Goal: Transaction & Acquisition: Purchase product/service

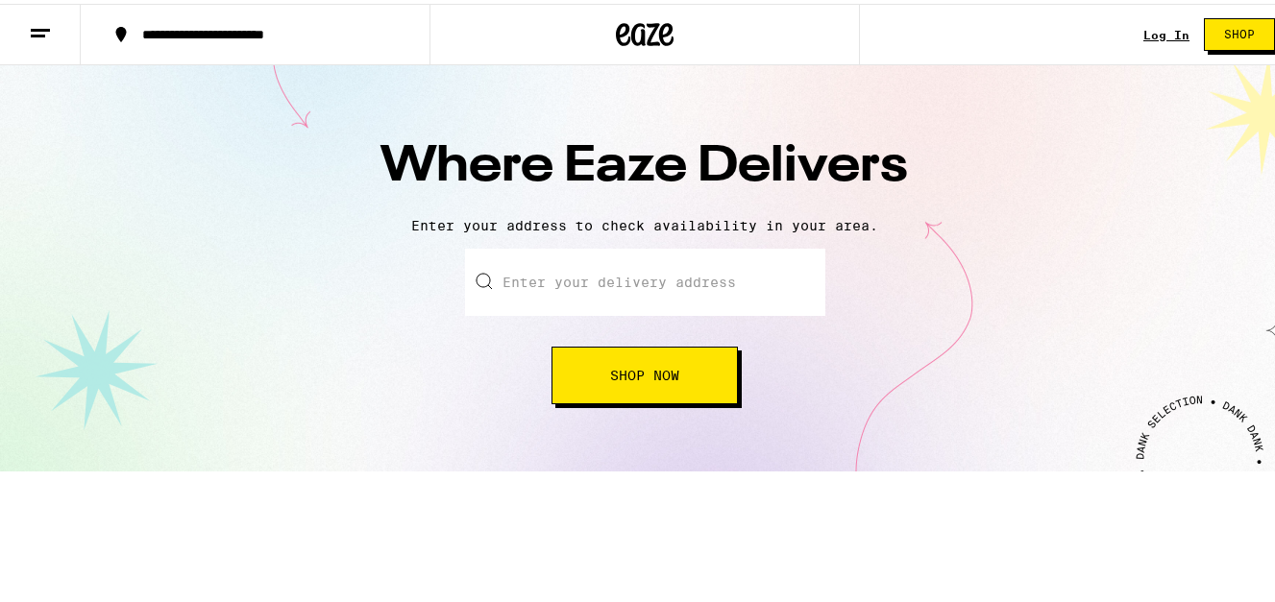
click at [645, 279] on input "text" at bounding box center [645, 278] width 360 height 67
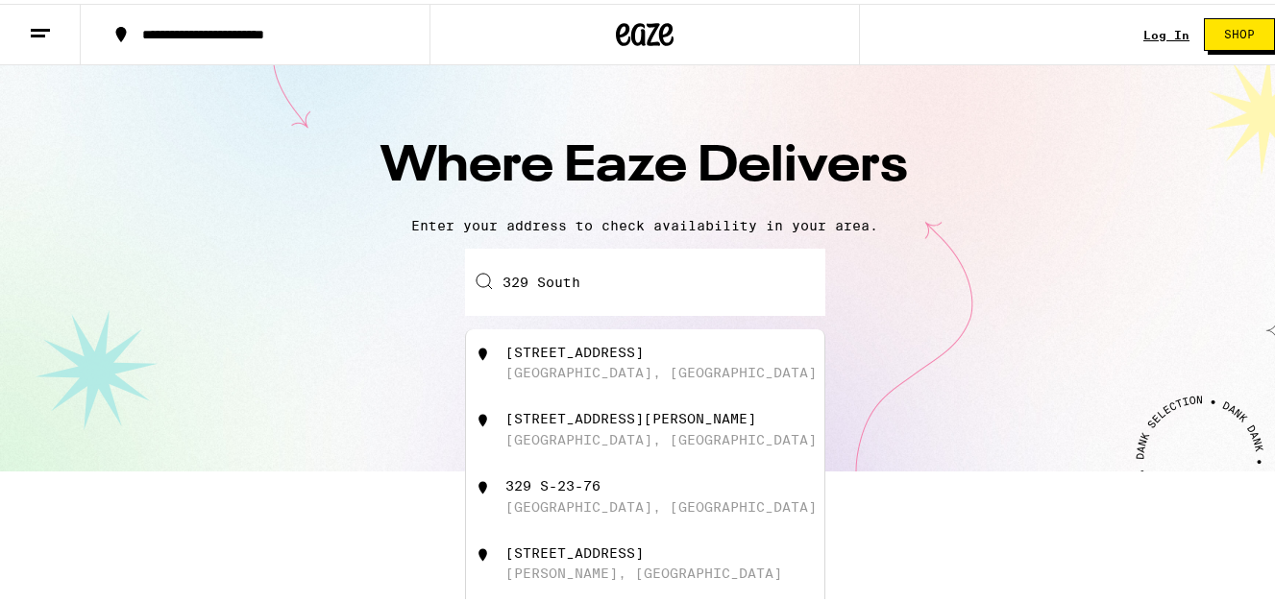
click at [630, 377] on div "329 S Piedmont Hwy Piedmont, SC" at bounding box center [676, 359] width 343 height 36
click at [540, 283] on input "329 S Piedmont Hwy, Piedmont, SC" at bounding box center [645, 278] width 360 height 67
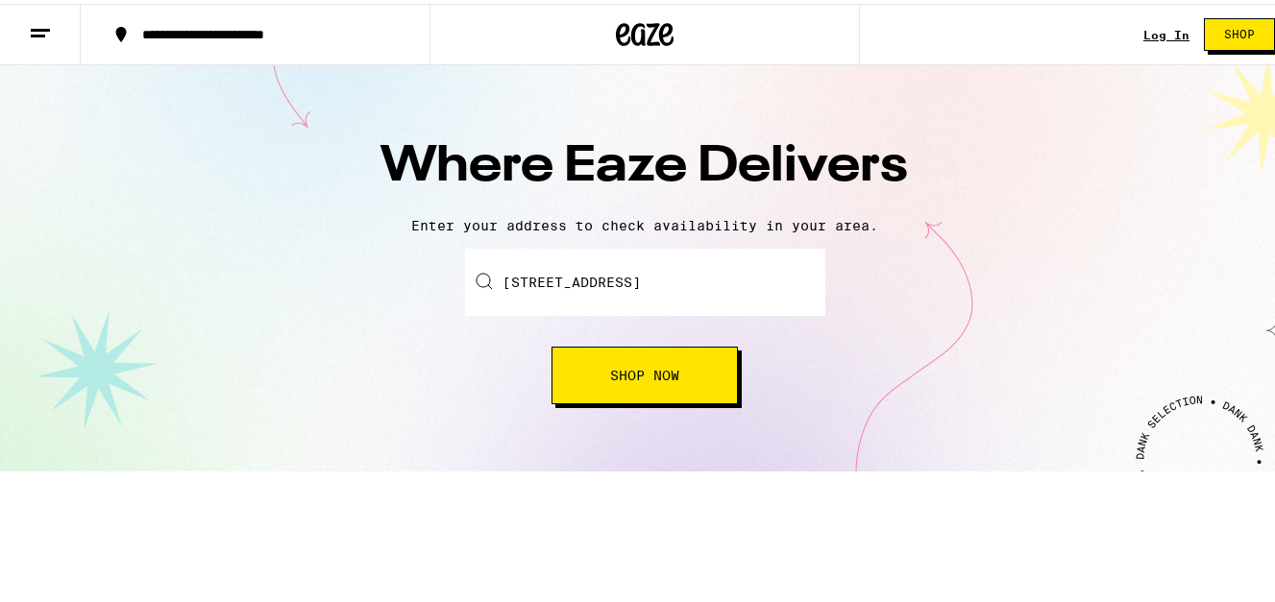
click at [905, 468] on div "Where Eaze Delivers Enter your address to check availability in your area. Ente…" at bounding box center [644, 264] width 1289 height 406
click at [662, 363] on button "Shop Now" at bounding box center [644, 372] width 186 height 58
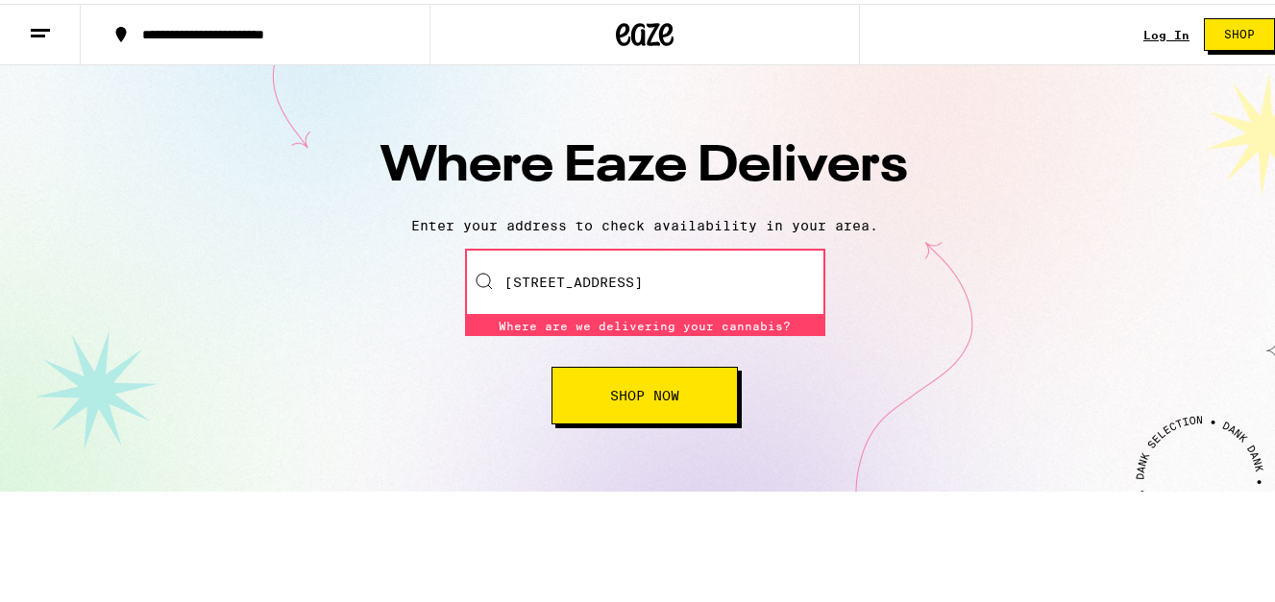
click at [846, 370] on div "Enter your delivery address 329 South Piedmont Hwy, Piedmont, SC Where are we d…" at bounding box center [644, 333] width 1251 height 176
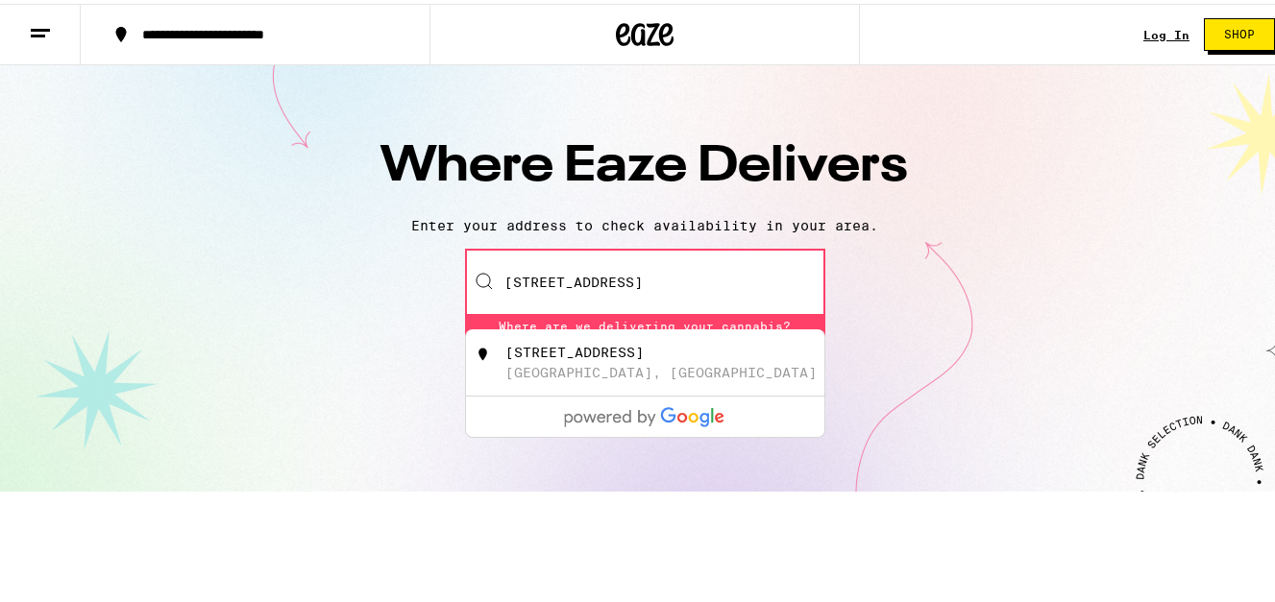
click at [800, 280] on input "329 South Piedmont Hwy, Piedmont, SC" at bounding box center [645, 278] width 360 height 67
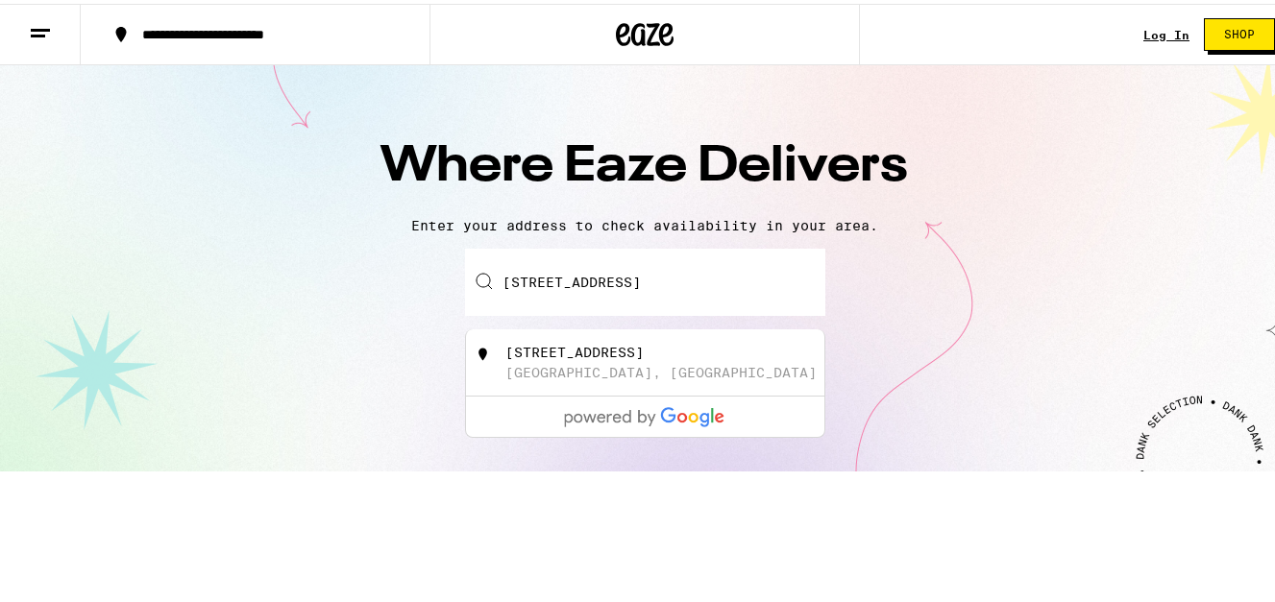
click at [806, 283] on input "329 South Piedmont Hwy, Piedmont, C" at bounding box center [645, 278] width 360 height 67
click at [467, 273] on div "329 South Piedmont Hwy, Piedmont, 29673 329 S Piedmont Hwy Piedmont, SC" at bounding box center [645, 278] width 360 height 67
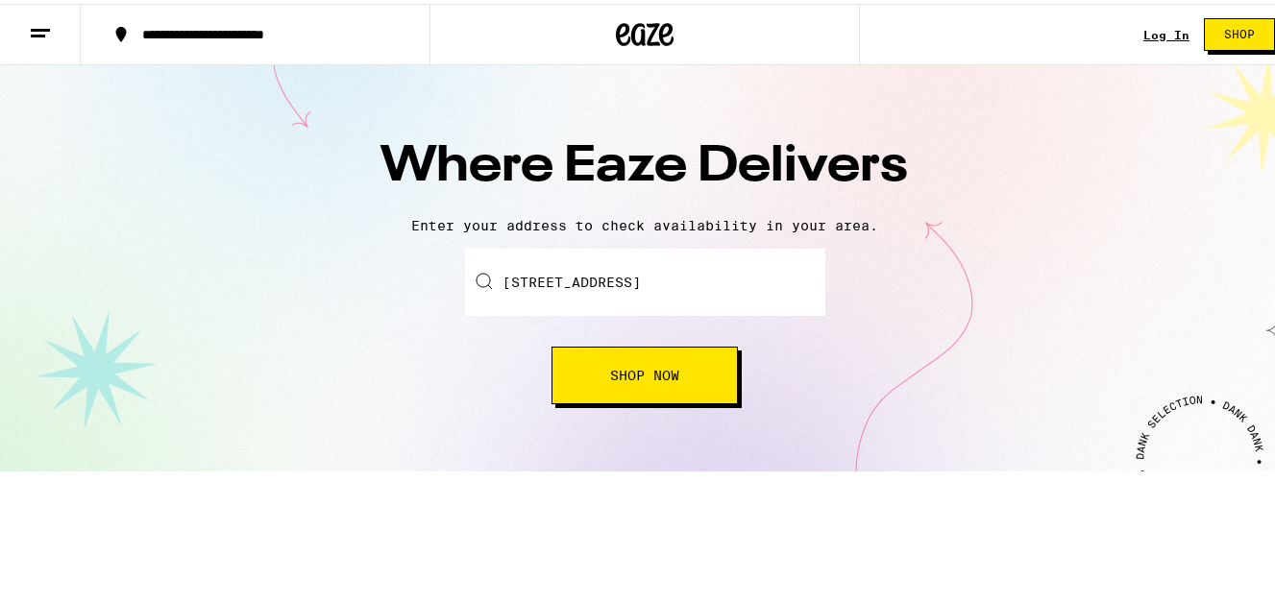
click at [602, 385] on button "Shop Now" at bounding box center [644, 372] width 186 height 58
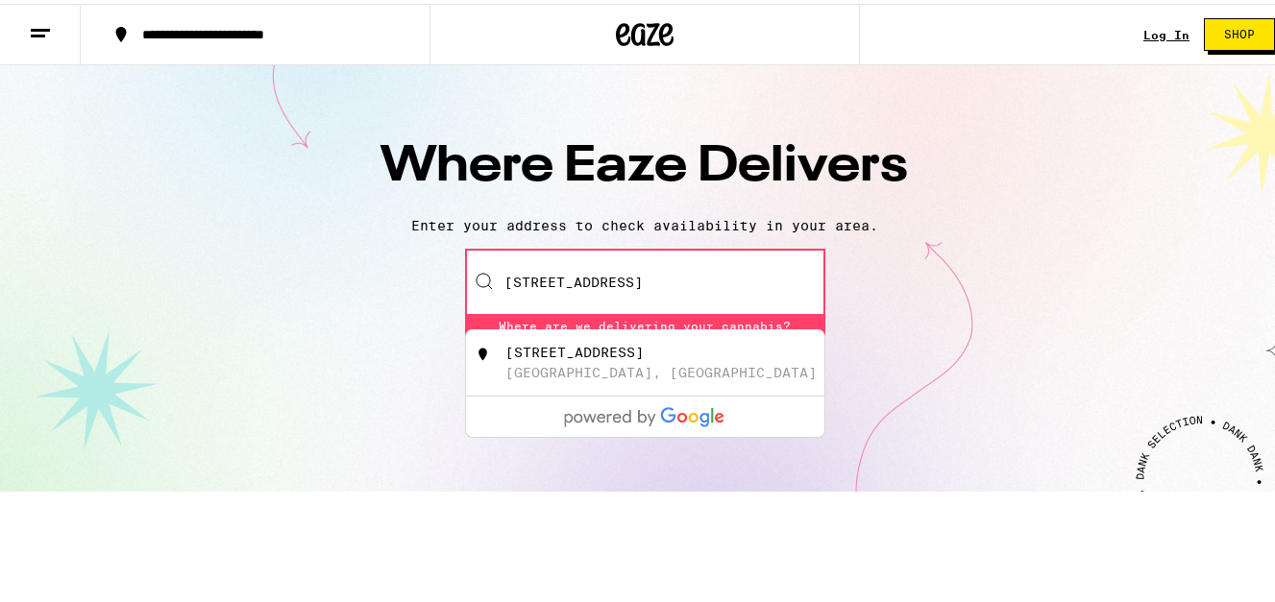
click at [594, 356] on div "329 S Piedmont Hwy" at bounding box center [574, 348] width 138 height 15
type input "329 S Piedmont Hwy, Piedmont, SC 29673"
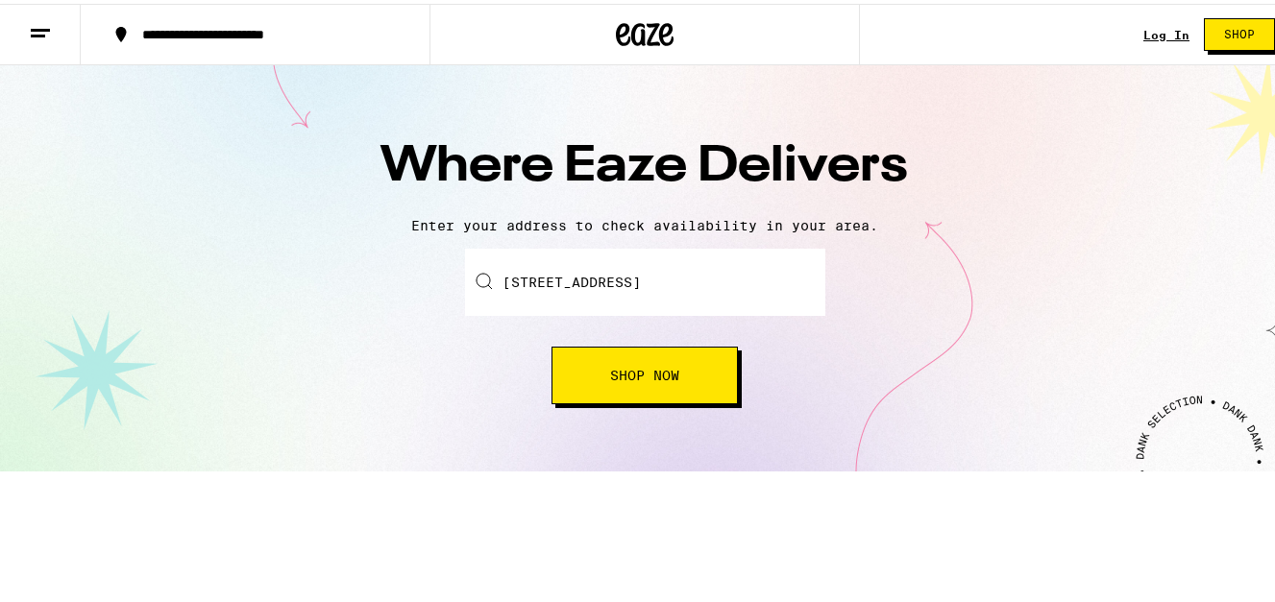
click at [611, 365] on span "Shop Now" at bounding box center [644, 371] width 69 height 13
click at [619, 365] on span "Shop Now" at bounding box center [644, 371] width 69 height 13
click at [619, 365] on button "Shop Now" at bounding box center [644, 372] width 186 height 58
click at [1226, 25] on span "Shop" at bounding box center [1239, 31] width 31 height 12
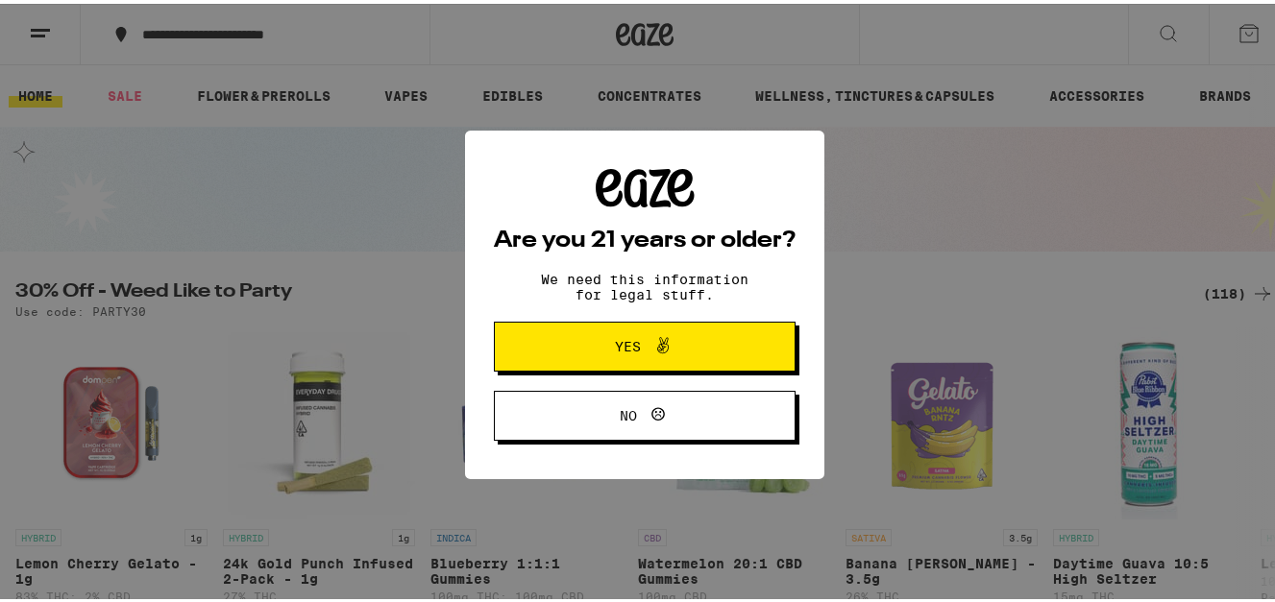
click at [686, 350] on span "Yes" at bounding box center [644, 342] width 146 height 25
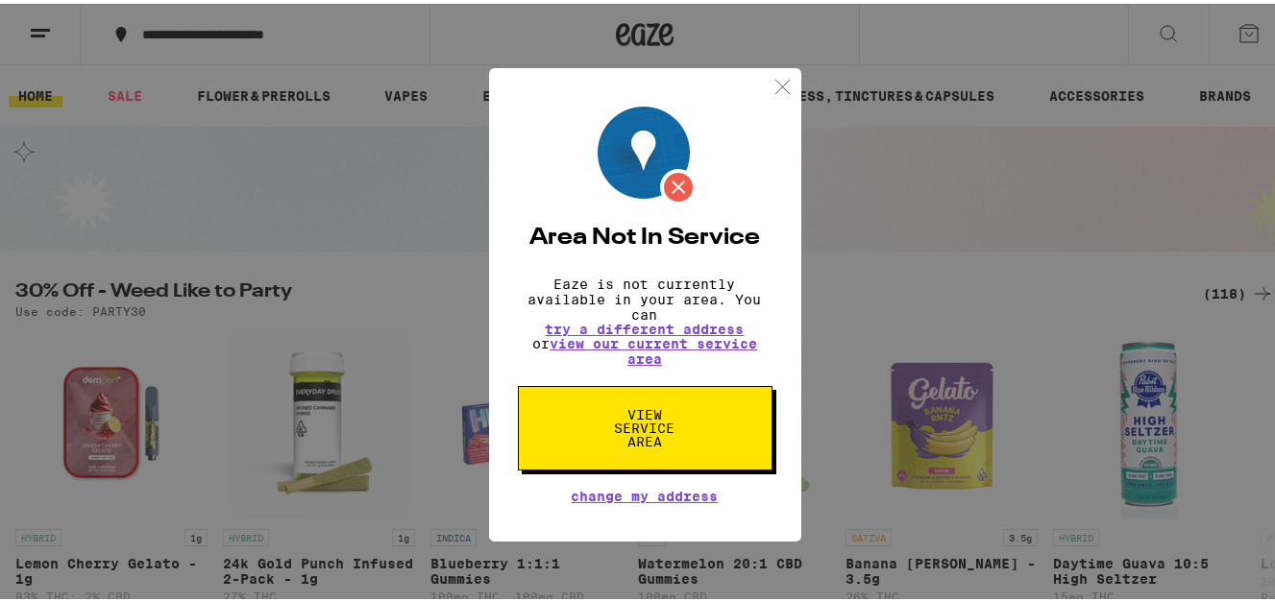
click at [659, 418] on span "View Service Area" at bounding box center [645, 424] width 99 height 40
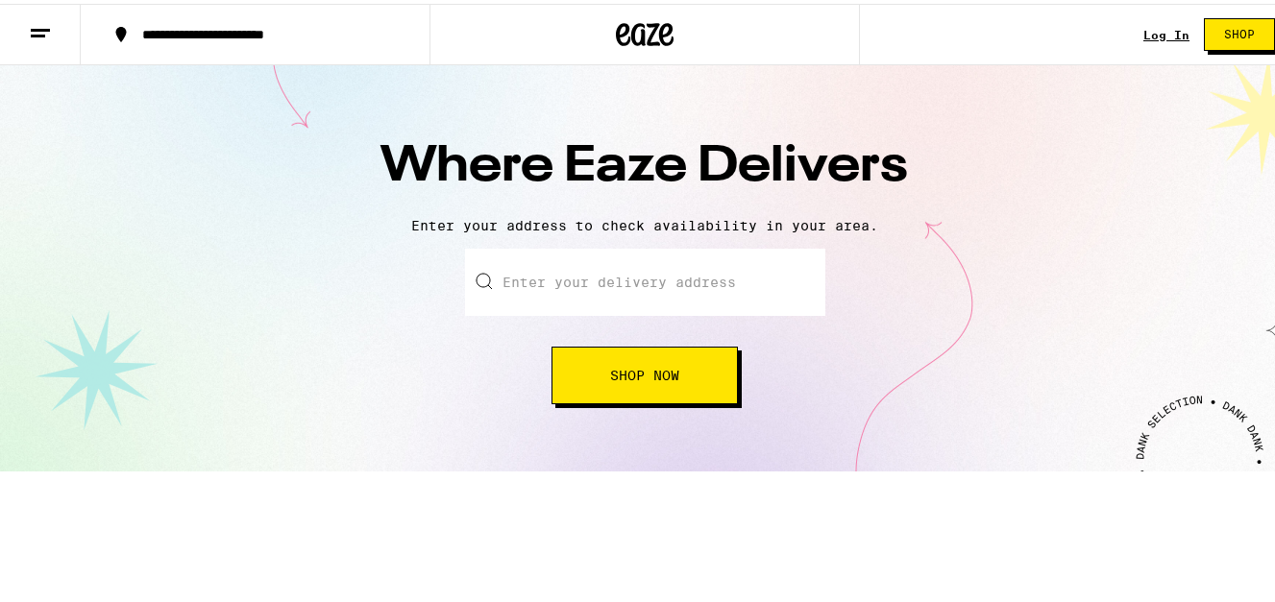
click at [701, 273] on input "text" at bounding box center [645, 278] width 360 height 67
click at [659, 367] on span "Shop Now" at bounding box center [644, 371] width 69 height 13
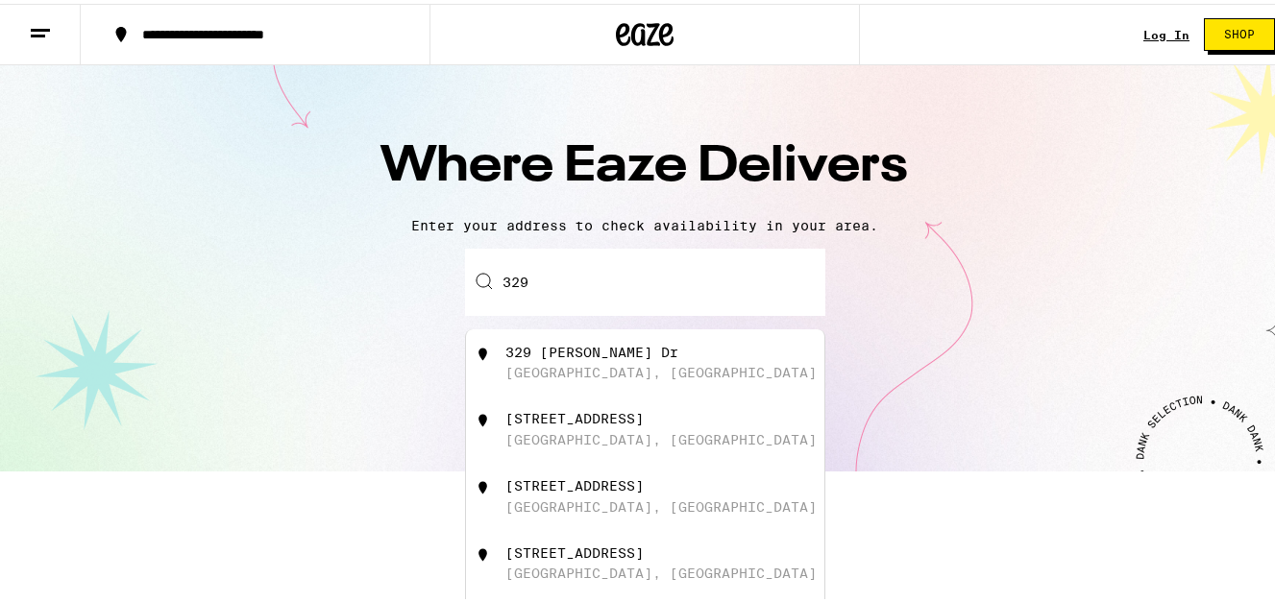
click at [596, 557] on div "329 S Piedmont Hwy" at bounding box center [574, 549] width 138 height 15
type input "329 S Piedmont Hwy, Piedmont, SC"
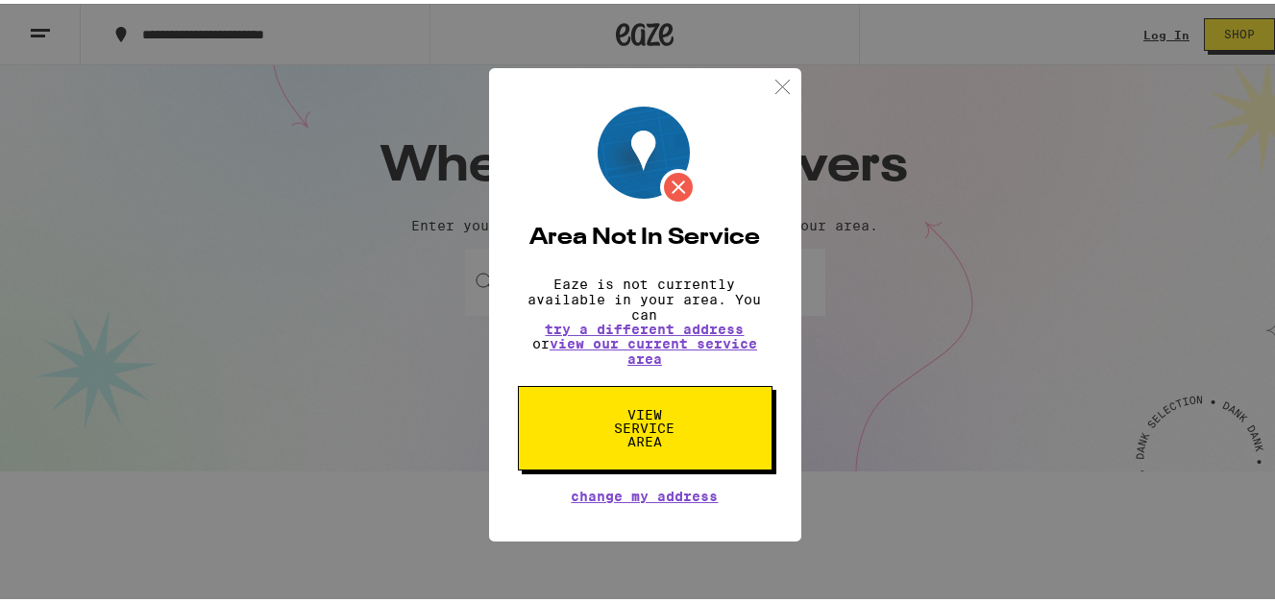
click at [781, 71] on img at bounding box center [782, 83] width 24 height 24
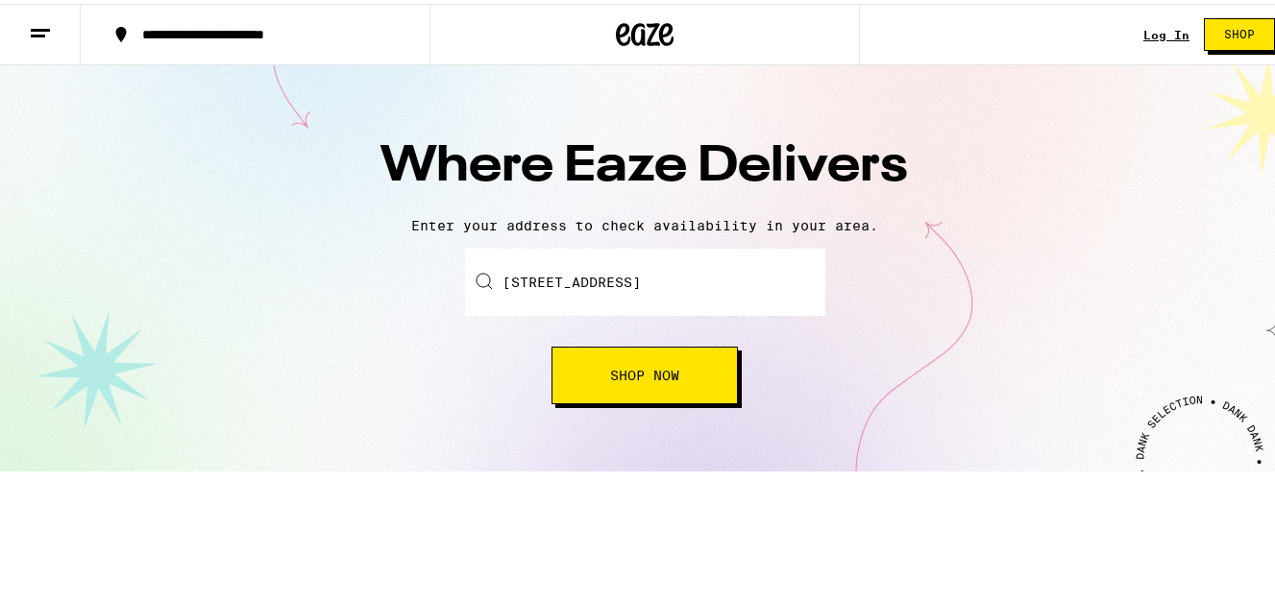
click at [1224, 35] on span "Shop" at bounding box center [1239, 31] width 31 height 12
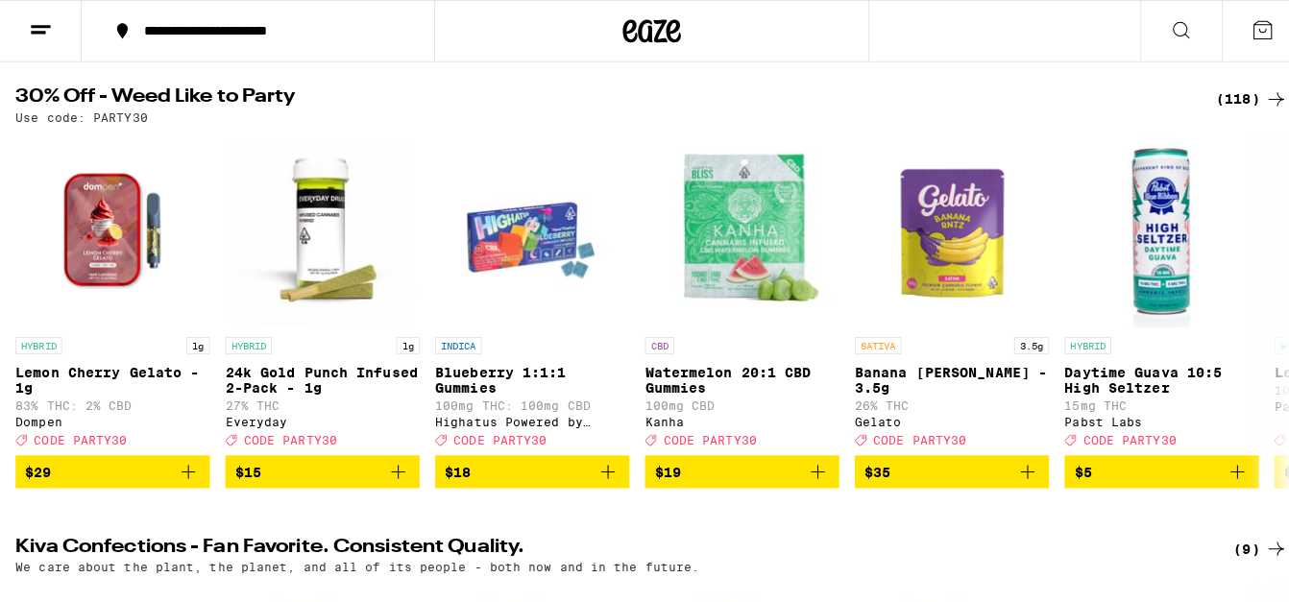
scroll to position [231, 0]
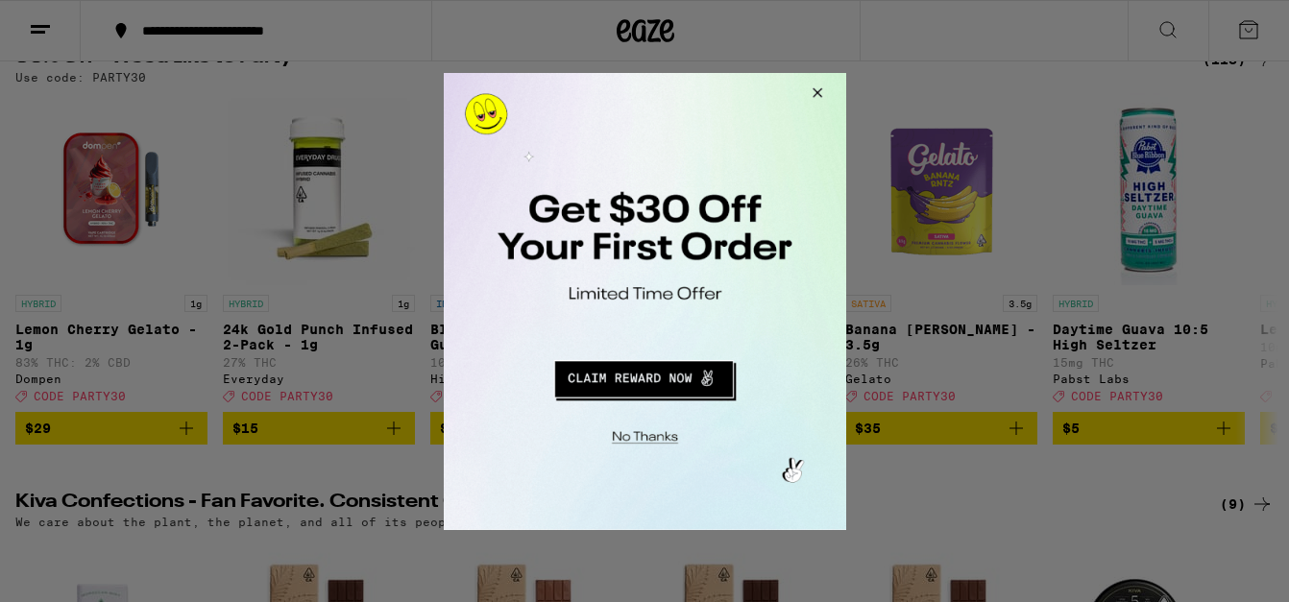
click at [639, 385] on button "Redirect to URL" at bounding box center [642, 376] width 334 height 46
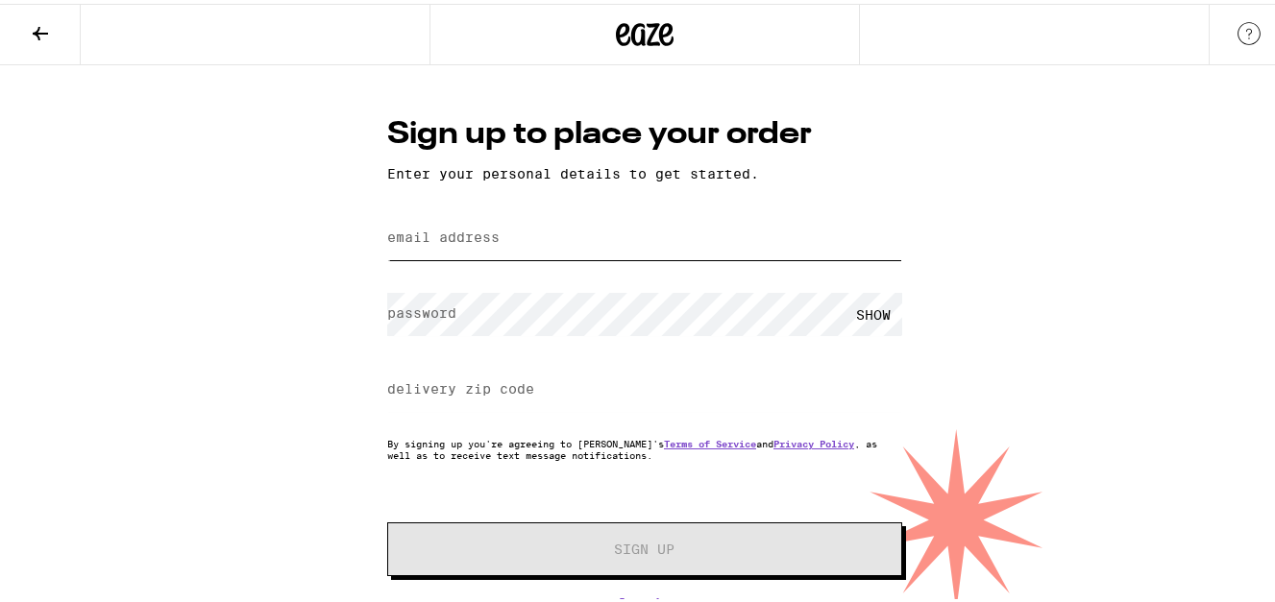
click at [637, 236] on input "email address" at bounding box center [644, 234] width 515 height 43
type input "raroessner@hotmail.com"
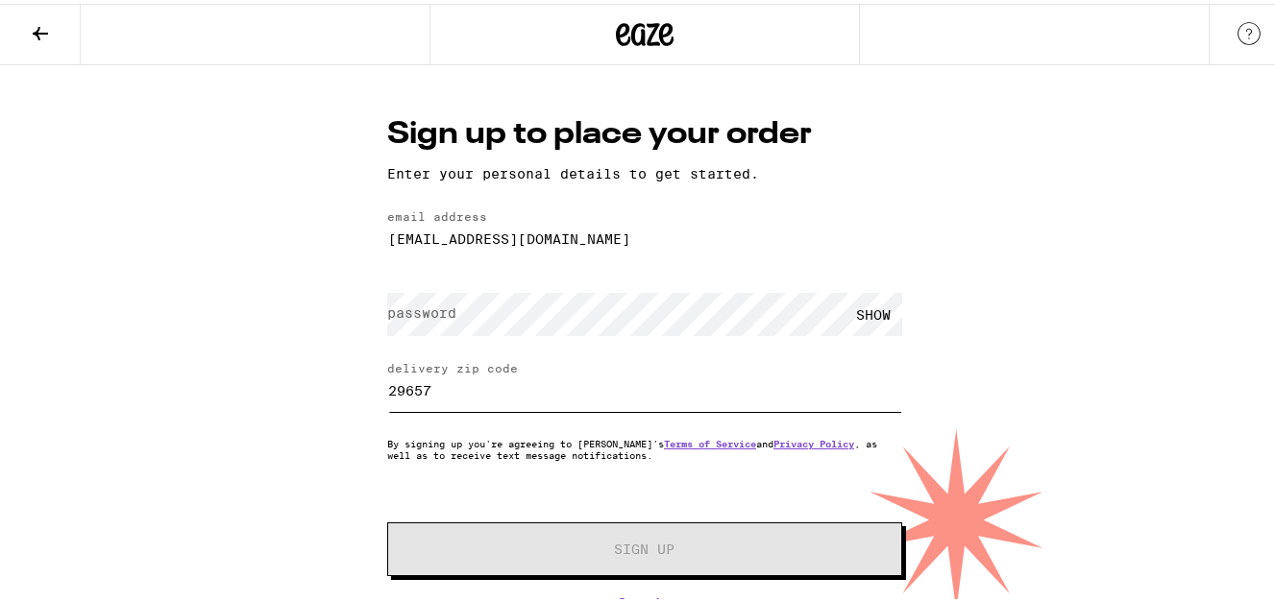
click at [448, 392] on input "29657" at bounding box center [644, 386] width 515 height 43
type input "29673"
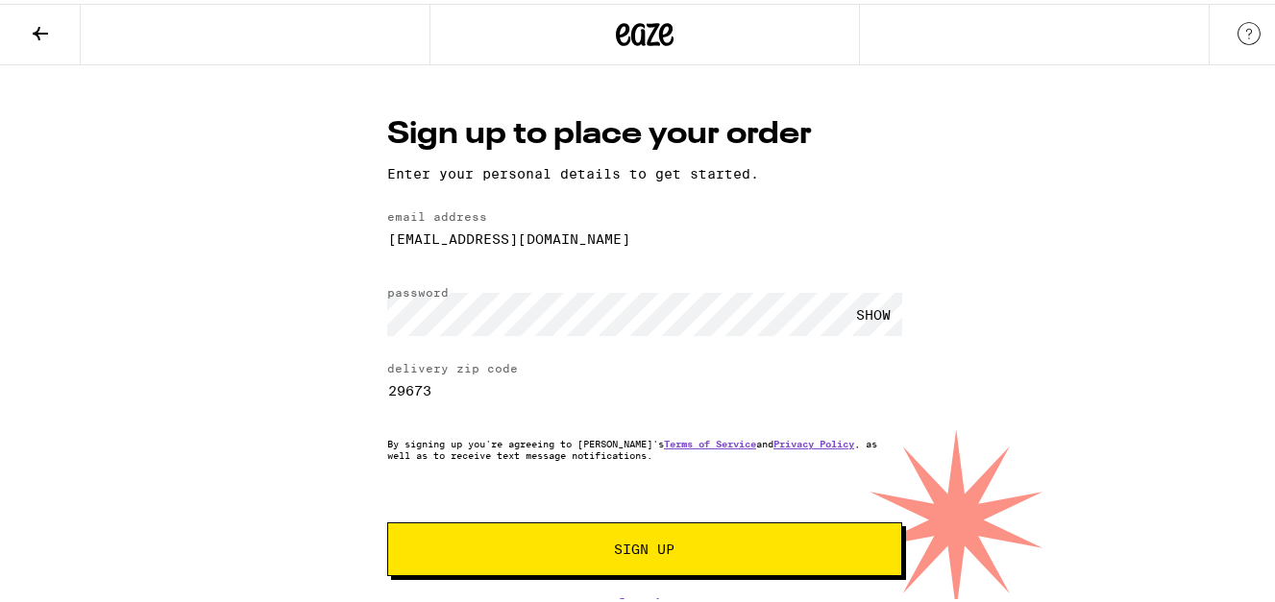
click at [652, 542] on span "Sign Up" at bounding box center [645, 545] width 61 height 13
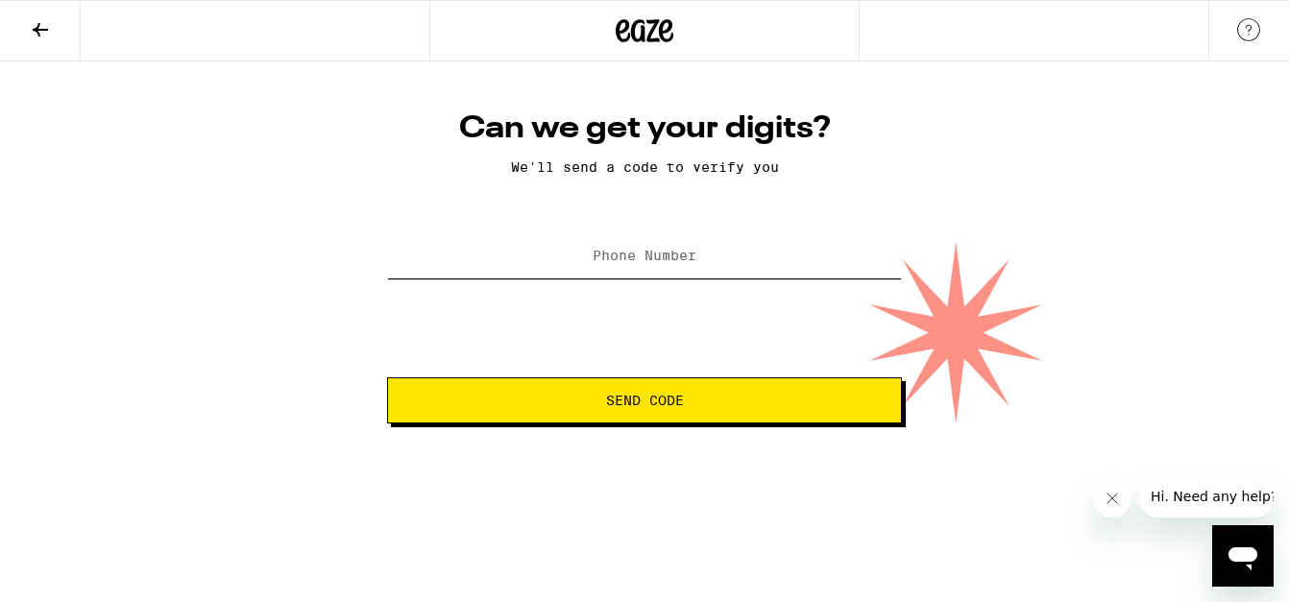
click at [776, 249] on input "Phone Number" at bounding box center [644, 256] width 515 height 43
type input "(772) 361-9255"
click at [669, 395] on span "Send Code" at bounding box center [645, 400] width 78 height 13
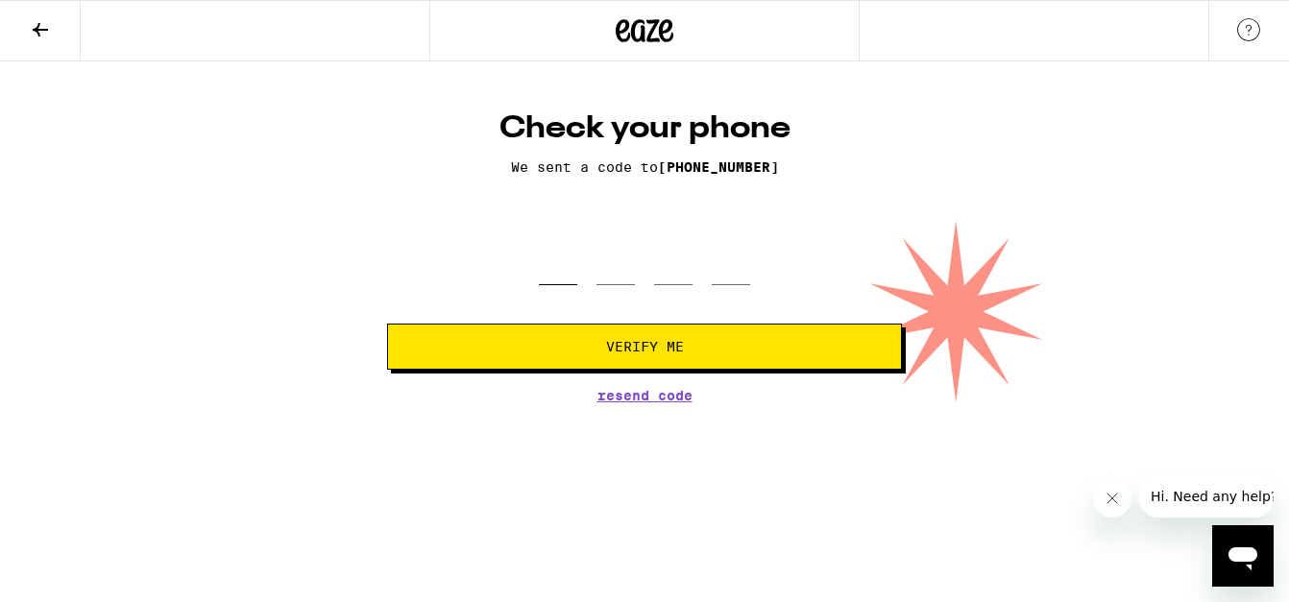
click at [547, 274] on input "tel" at bounding box center [558, 257] width 38 height 57
type input "3"
type input "2"
type input "8"
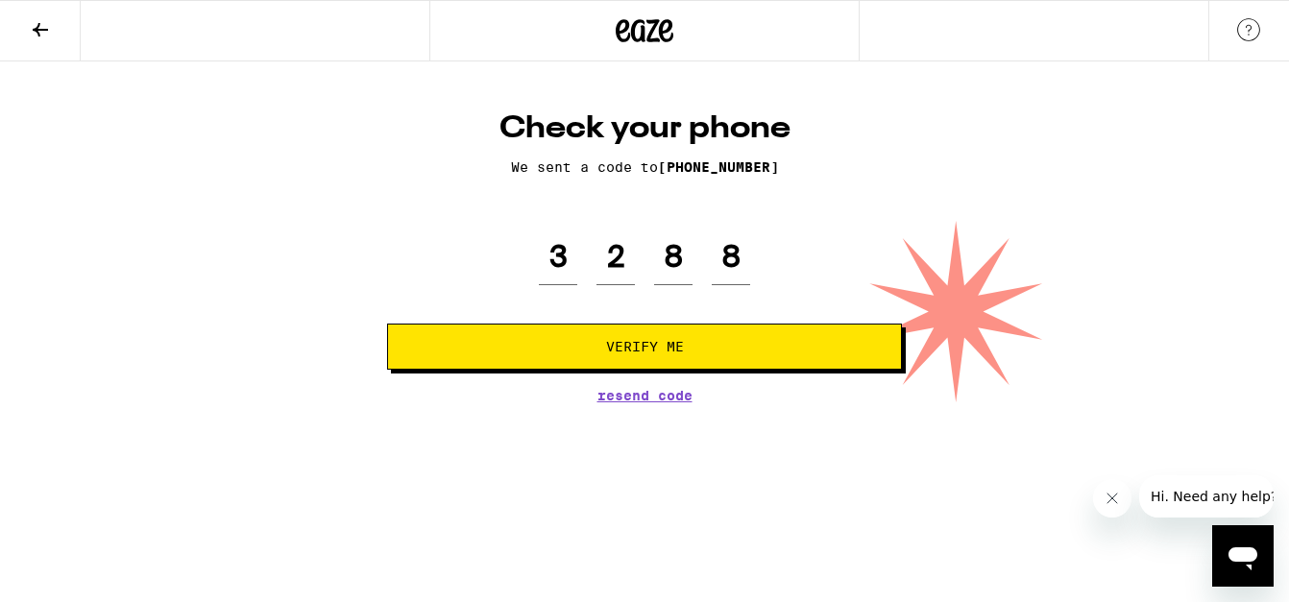
click at [592, 340] on button "Verify Me" at bounding box center [644, 347] width 515 height 46
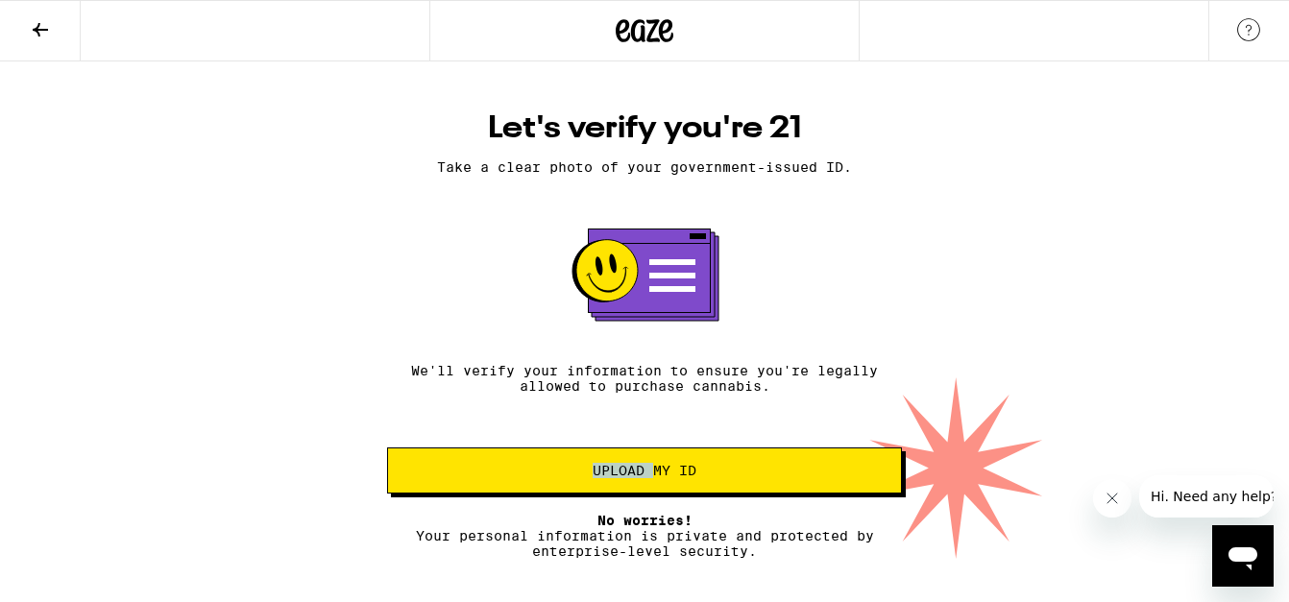
drag, startPoint x: 650, startPoint y: 451, endPoint x: 651, endPoint y: 471, distance: 19.2
click at [651, 471] on div "Let's verify you're 21 Take a clear photo of your government-issued ID. We'll v…" at bounding box center [644, 334] width 553 height 450
click at [651, 471] on span "Upload my ID" at bounding box center [645, 470] width 104 height 13
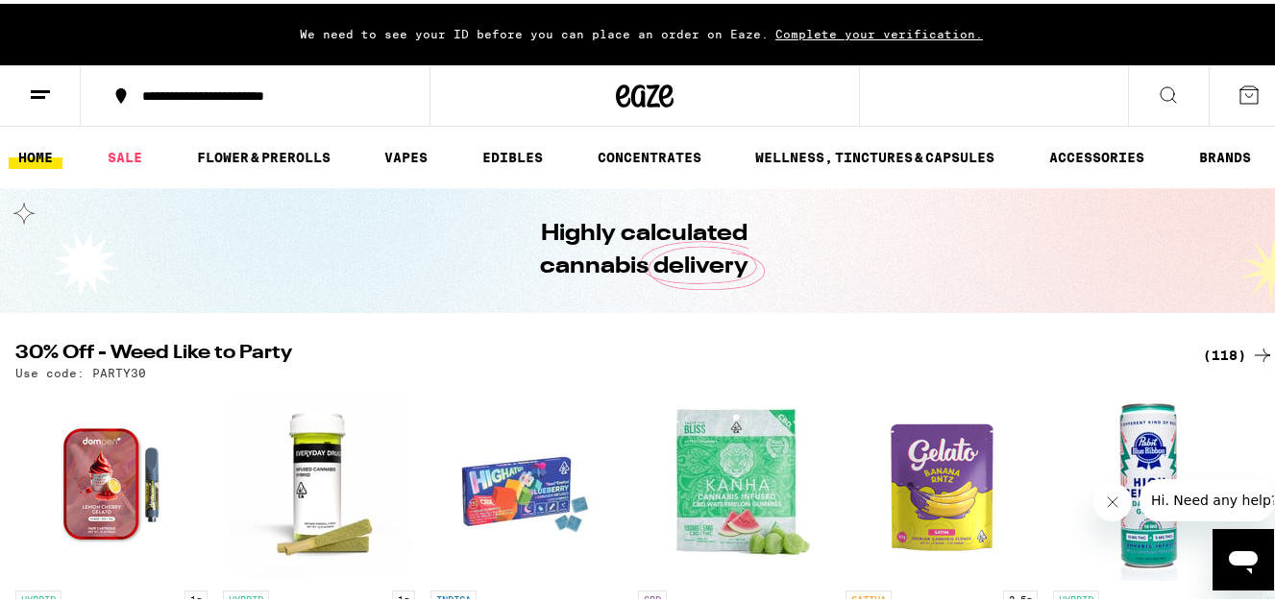
click at [859, 34] on span "Complete your verification." at bounding box center [878, 30] width 221 height 12
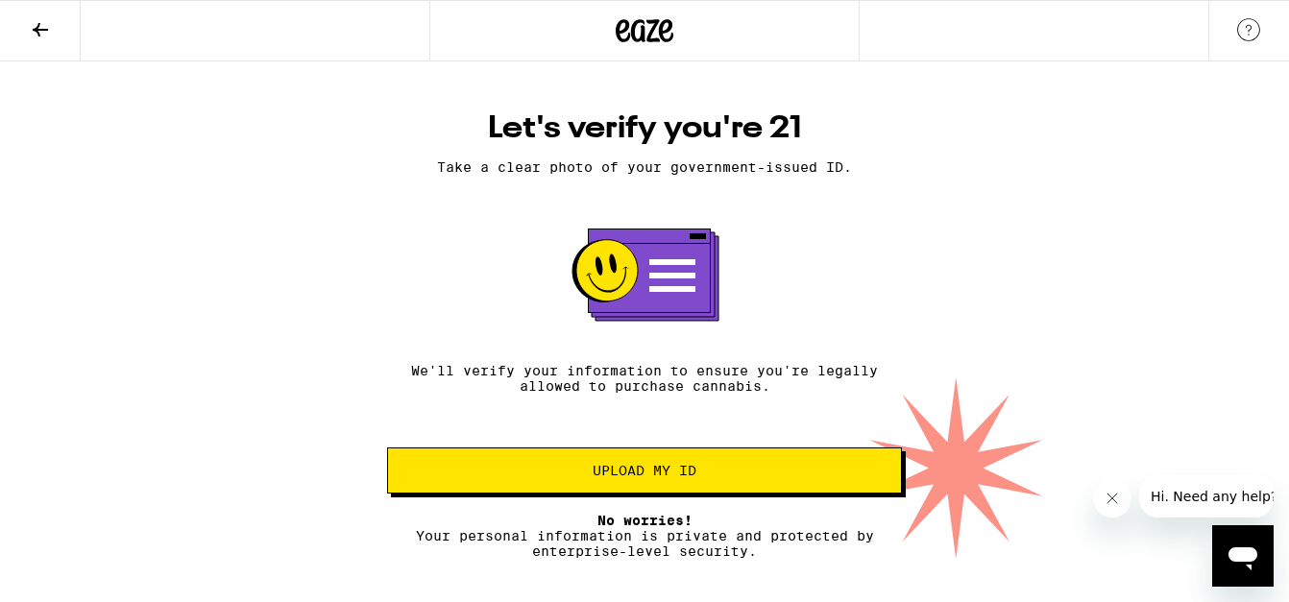
click at [748, 523] on p "No worries! Your personal information is private and protected by enterprise-le…" at bounding box center [644, 536] width 515 height 46
click at [694, 468] on button "Upload my ID" at bounding box center [644, 471] width 515 height 46
click at [1246, 545] on icon "Open messaging window" at bounding box center [1243, 556] width 35 height 35
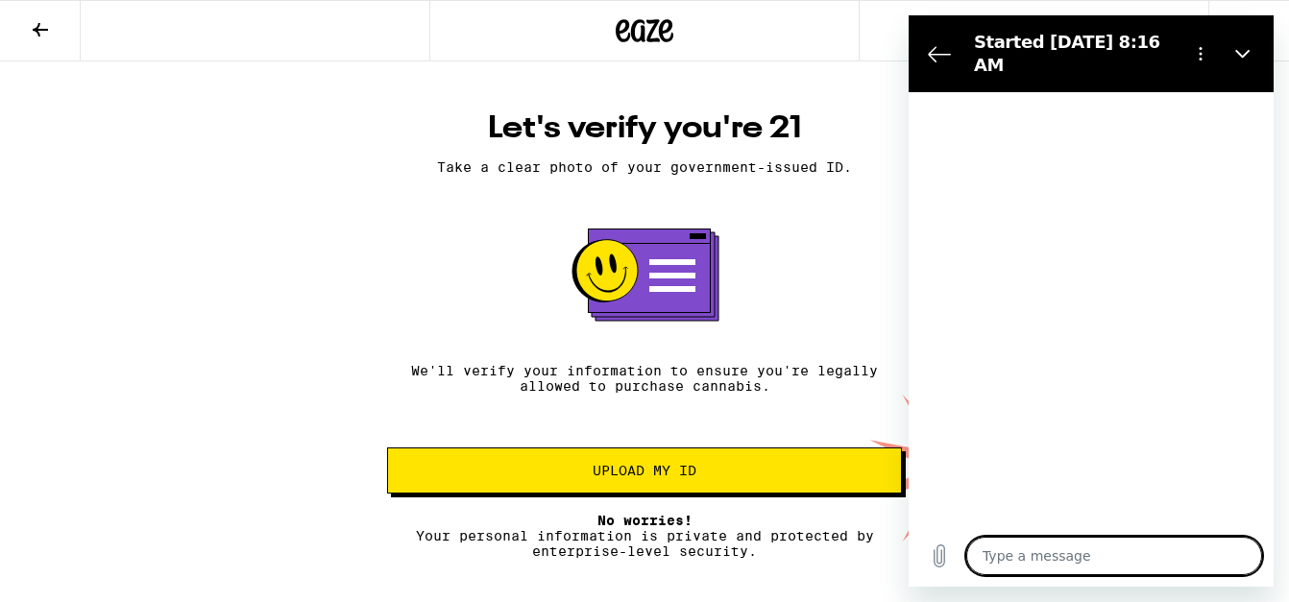
type textarea "x"
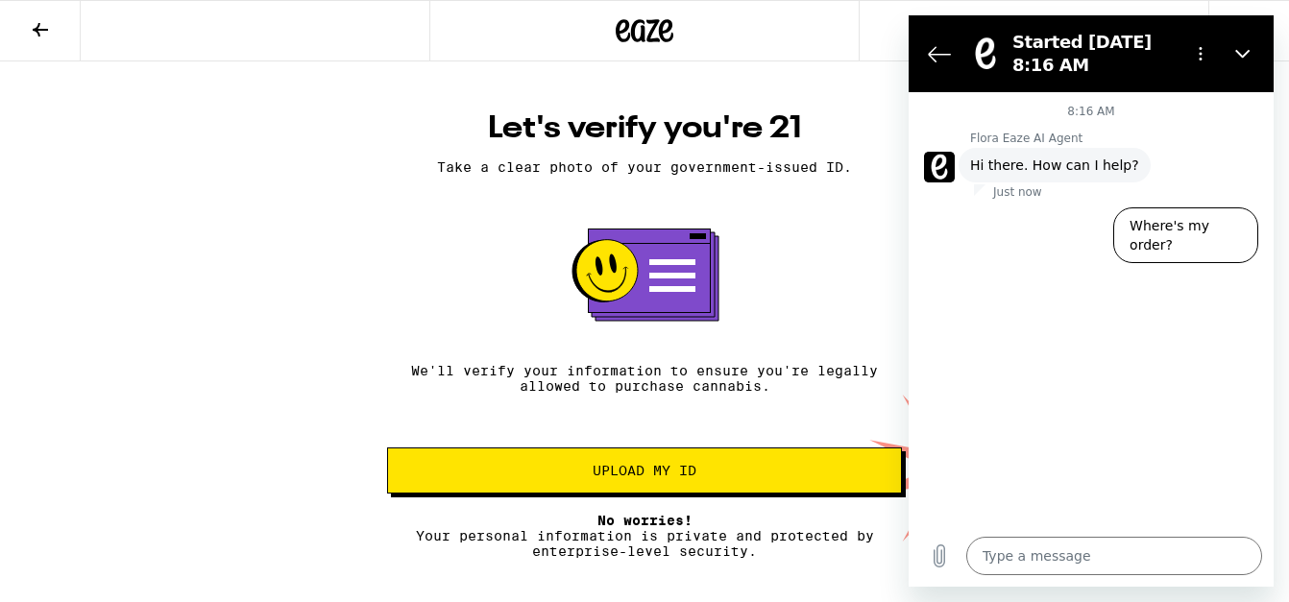
click at [1186, 271] on div "8:16 AM Flora Eaze AI Agent Flora Eaze AI Agent says: Hi there. How can I help?…" at bounding box center [1091, 308] width 365 height 433
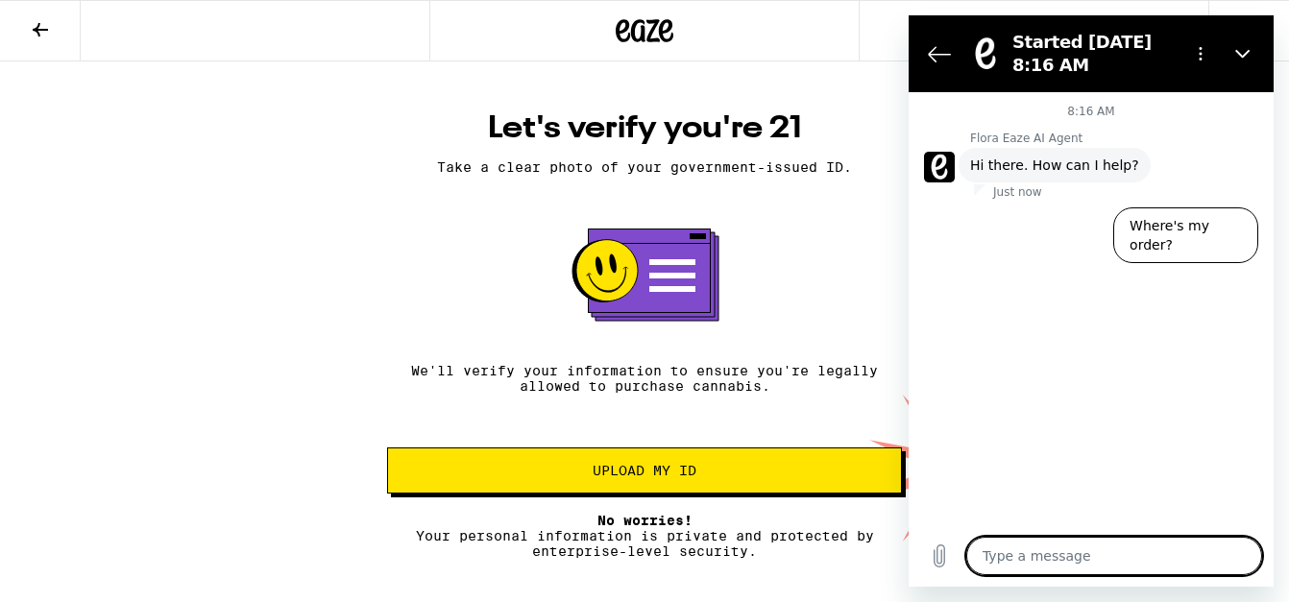
click at [1131, 560] on textarea at bounding box center [1114, 556] width 296 height 38
type textarea "h"
type textarea "x"
type textarea "ha"
type textarea "x"
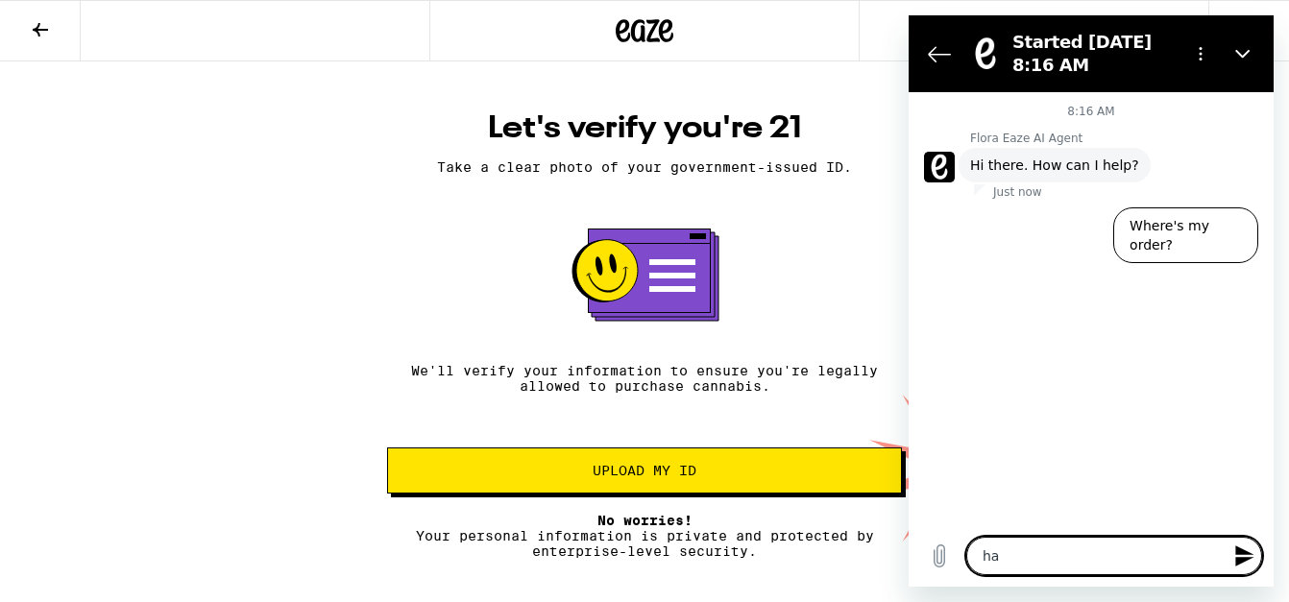
type textarea "hav"
type textarea "x"
type textarea "havi"
type textarea "x"
type textarea "havin"
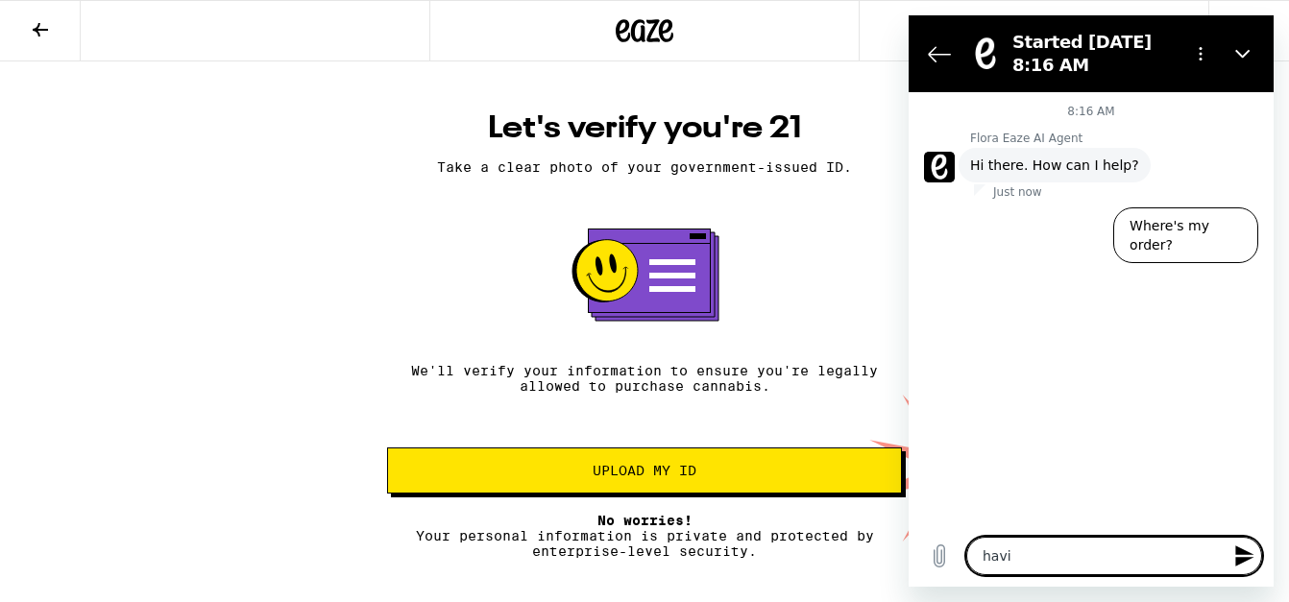
type textarea "x"
type textarea "having"
type textarea "x"
type textarea "having"
type textarea "x"
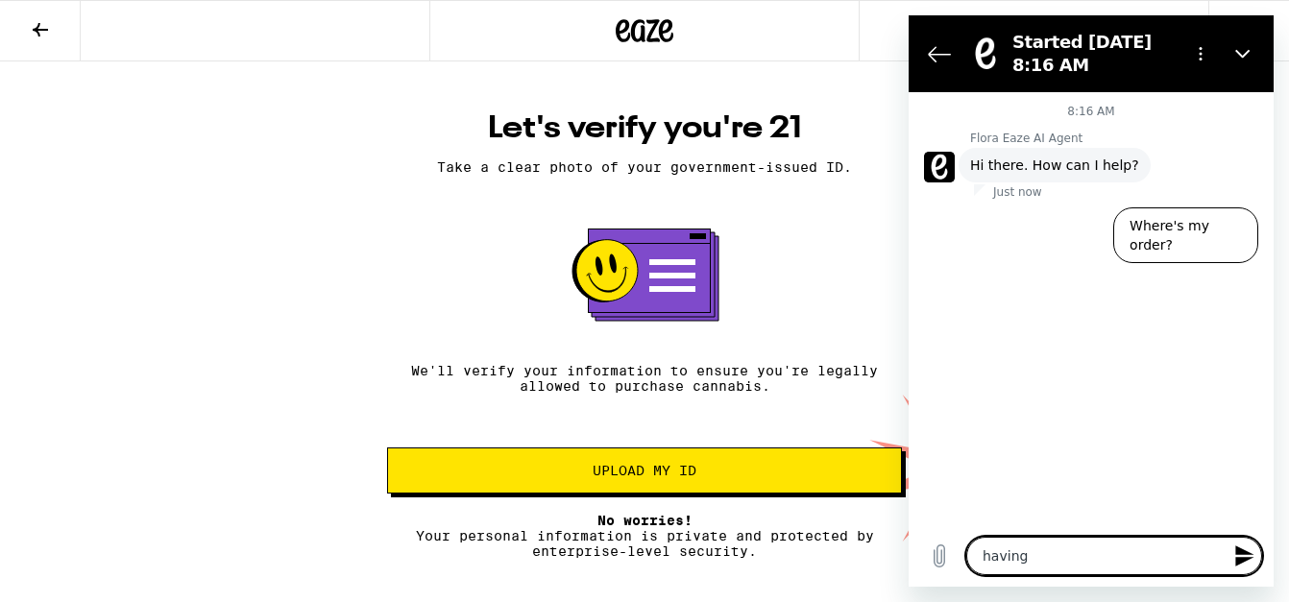
type textarea "having p"
type textarea "x"
type textarea "having pr"
type textarea "x"
type textarea "having pro"
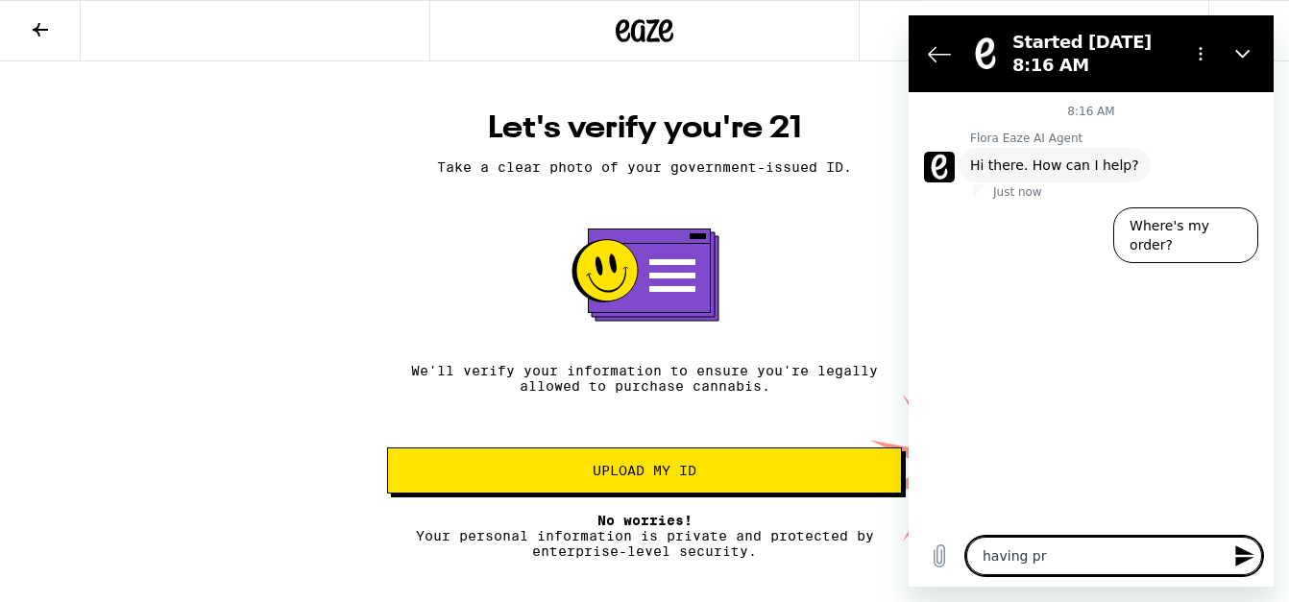
type textarea "x"
type textarea "having prob"
type textarea "x"
type textarea "having probl"
type textarea "x"
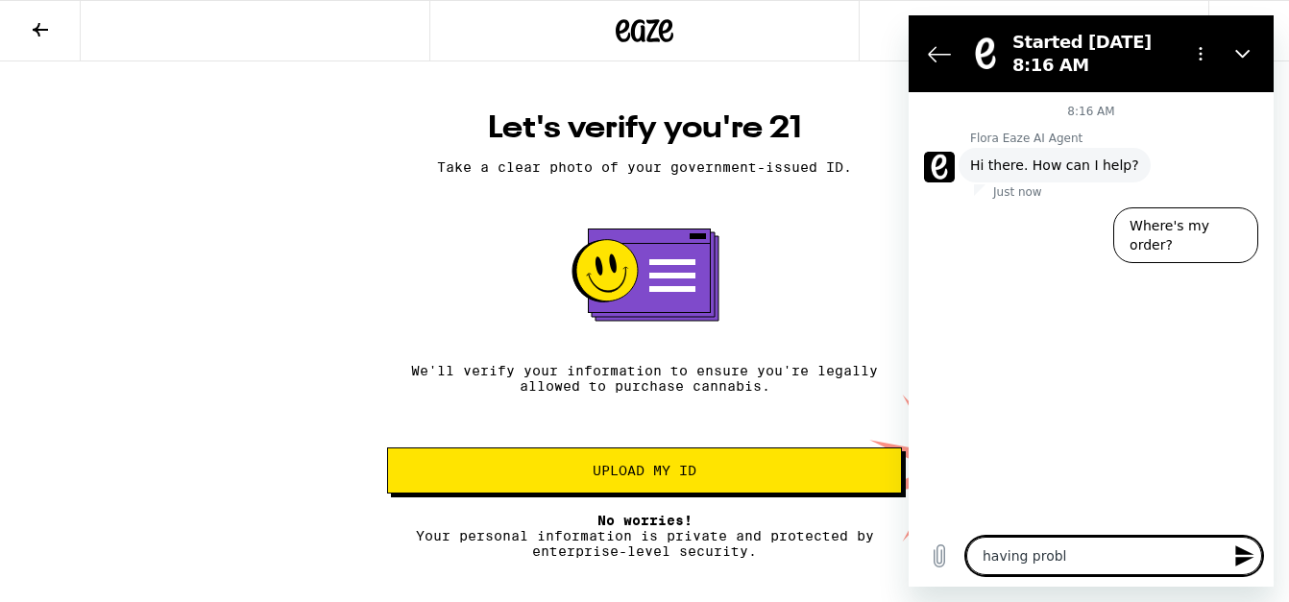
type textarea "having proble"
type textarea "x"
type textarea "having problem"
type textarea "x"
type textarea "having problems"
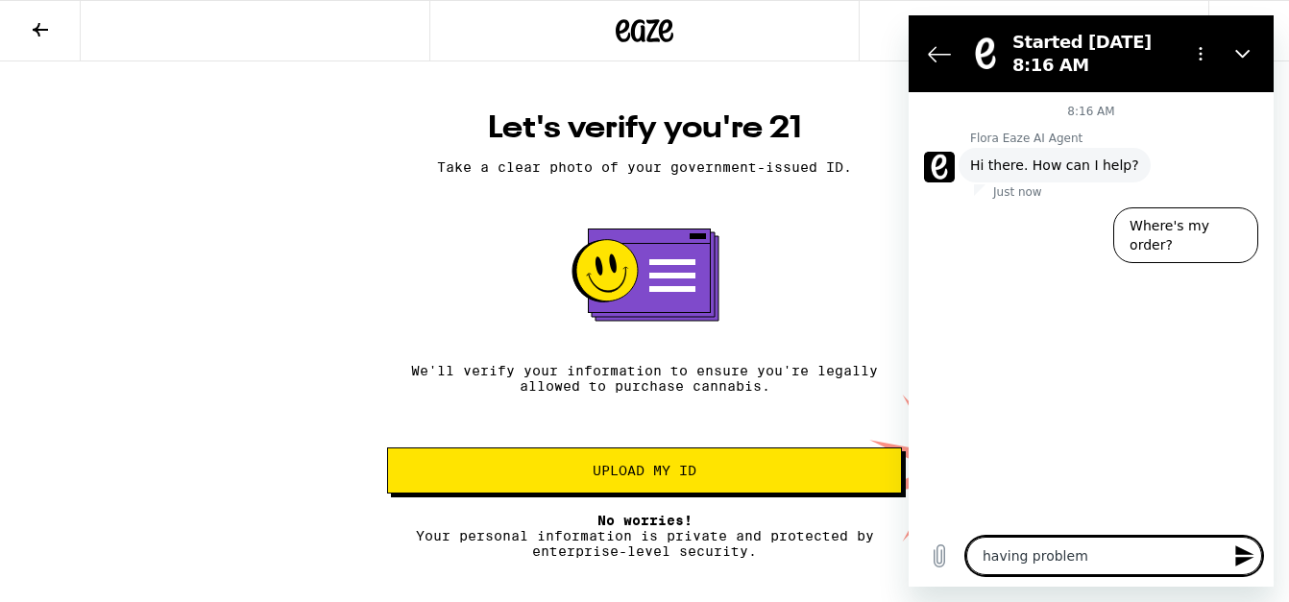
type textarea "x"
type textarea "having problems"
type textarea "x"
type textarea "having problems u"
type textarea "x"
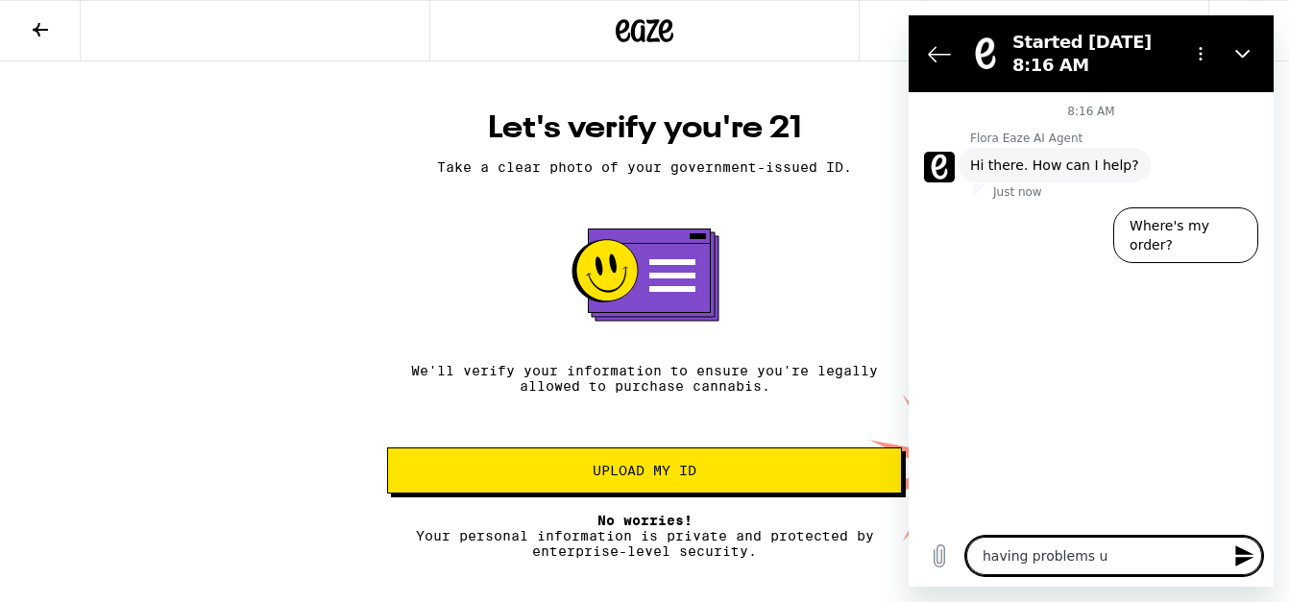
type textarea "having problems up"
type textarea "x"
type textarea "having problems upl"
type textarea "x"
type textarea "having problems uplo"
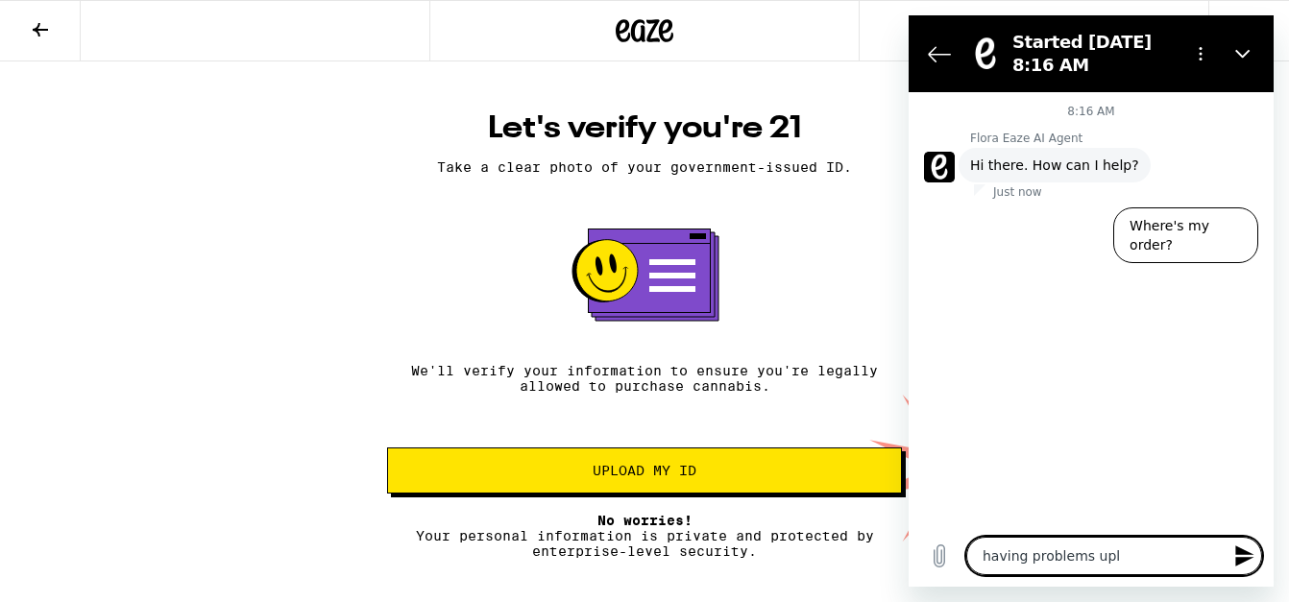
type textarea "x"
type textarea "having problems uploa"
type textarea "x"
type textarea "having problems upload"
type textarea "x"
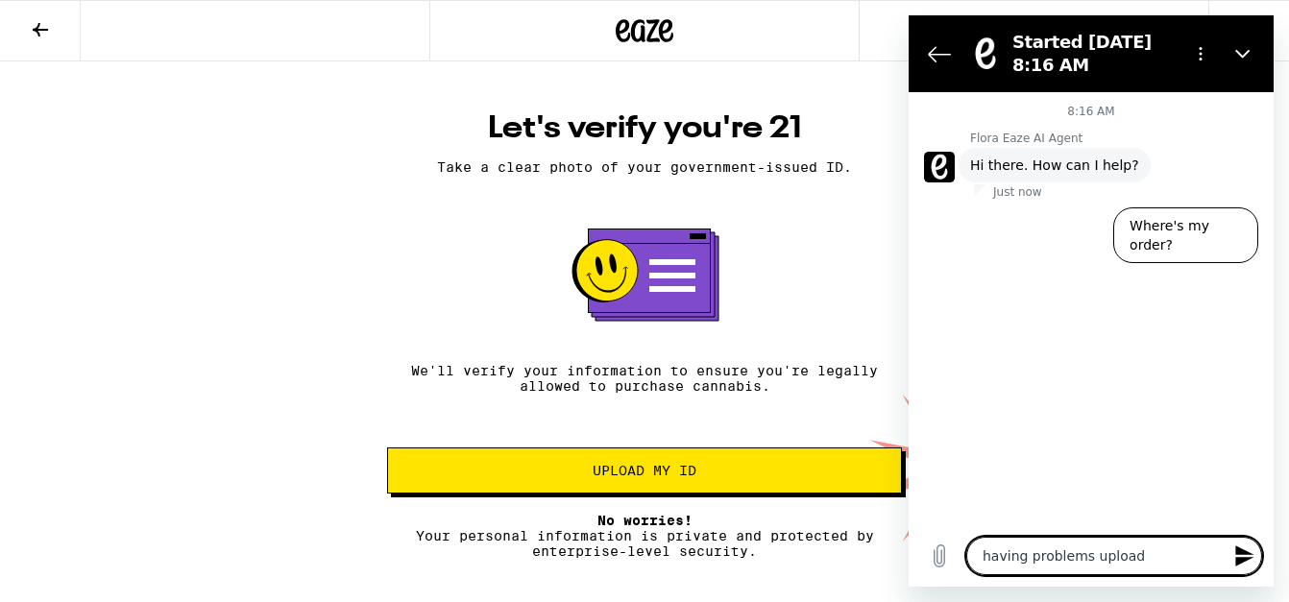
type textarea "having problems uploadi"
type textarea "x"
type textarea "having problems uploadin"
type textarea "x"
type textarea "having problems uploading"
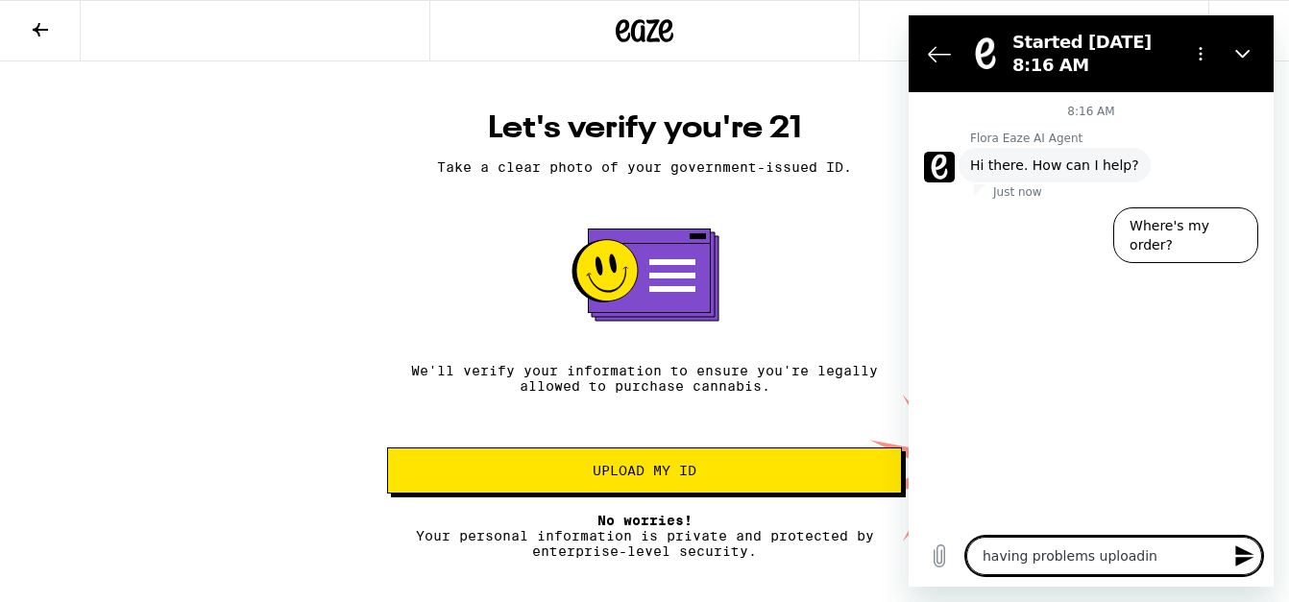
type textarea "x"
type textarea "having problems uploading"
type textarea "x"
type textarea "having problems uploading m"
type textarea "x"
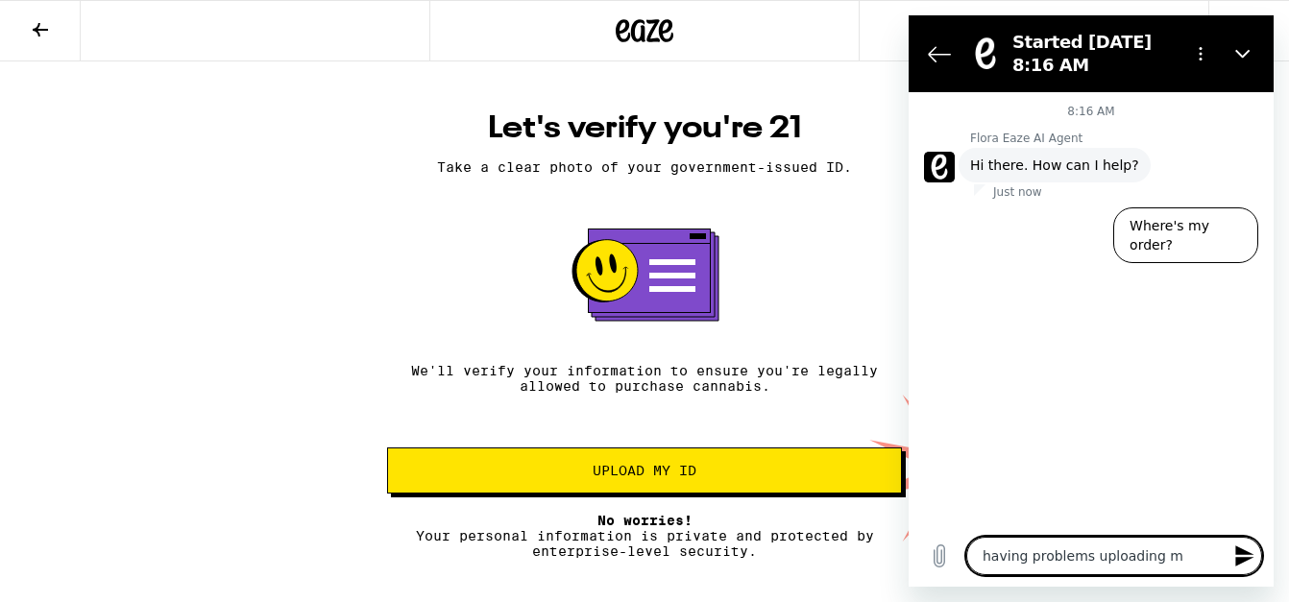
type textarea "having problems uploading my"
type textarea "x"
type textarea "having problems uploading my"
type textarea "x"
type textarea "having problems uploading my i"
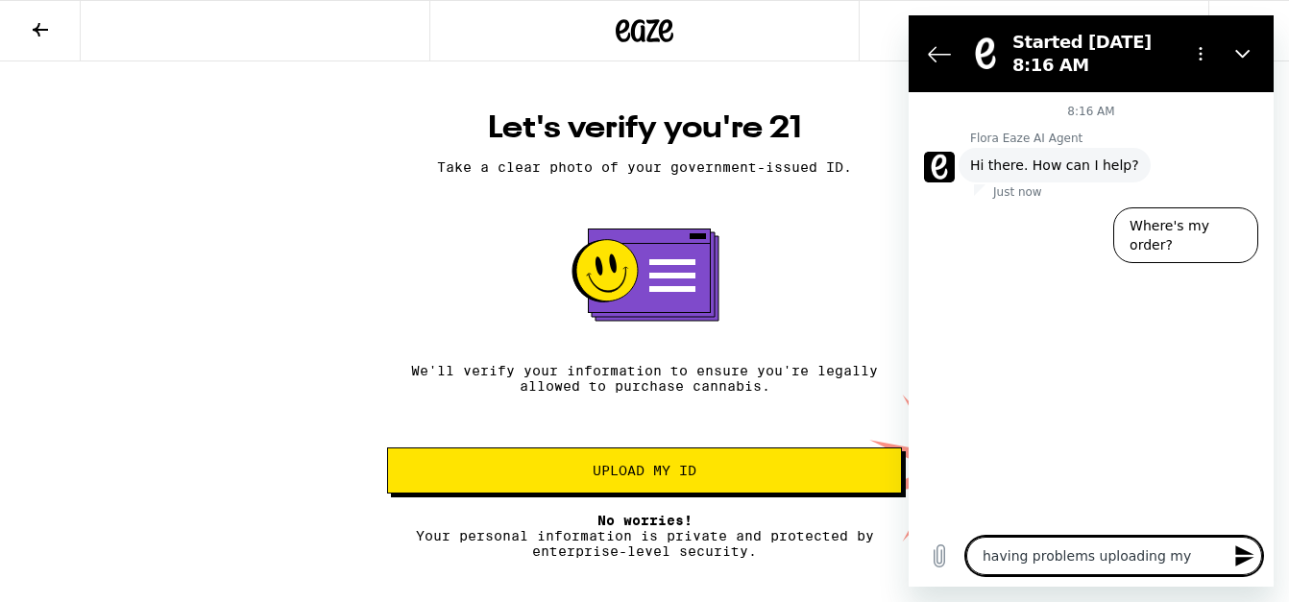
type textarea "x"
type textarea "having problems uploading my id"
type textarea "x"
type textarea "having problems uploading my id"
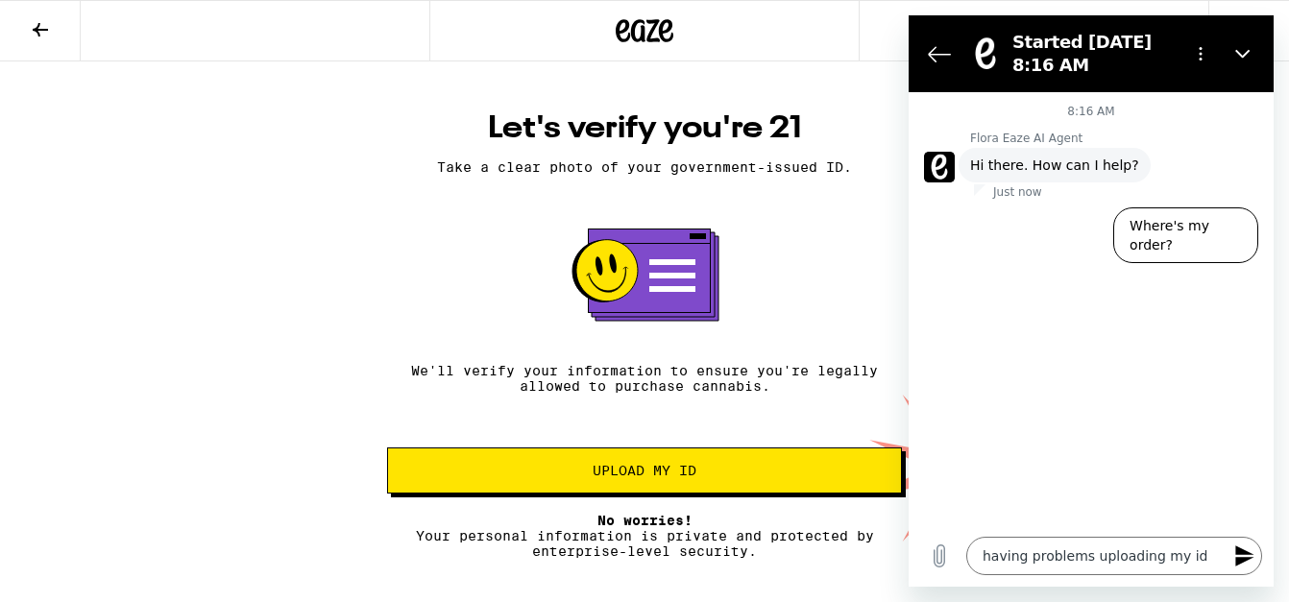
click at [1244, 562] on icon "Send message" at bounding box center [1244, 556] width 18 height 21
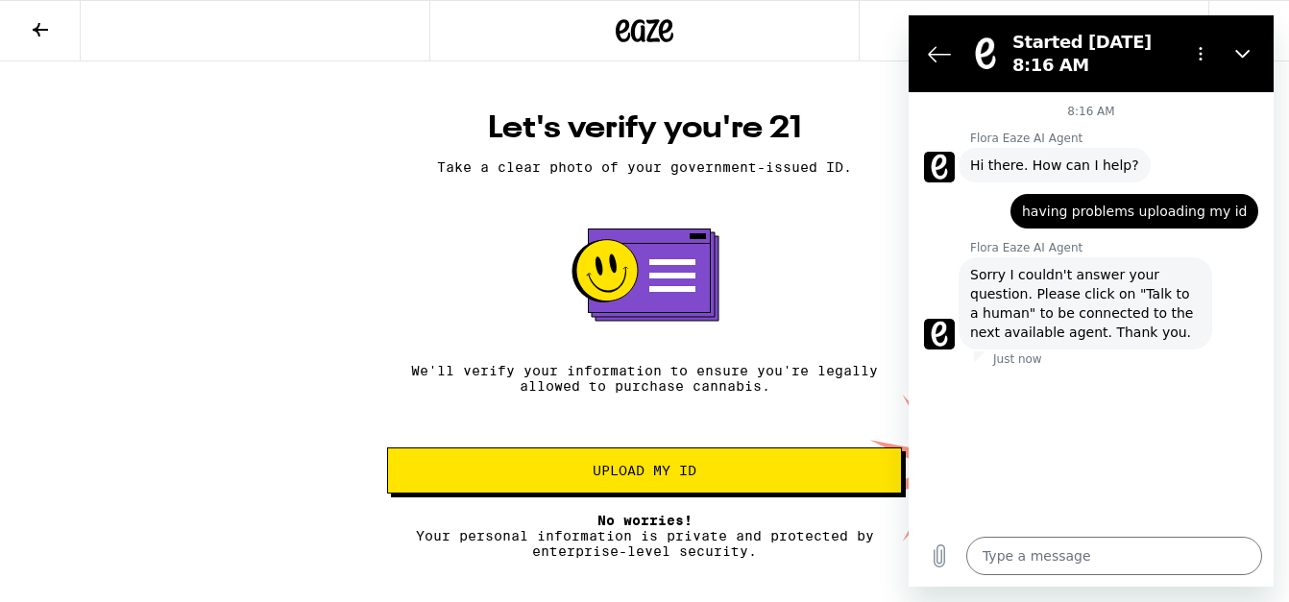
click at [1145, 296] on span "Sorry I couldn't answer your question. Please click on "Talk to a human" to be …" at bounding box center [1085, 303] width 231 height 77
click at [1008, 362] on p "Just now" at bounding box center [1017, 359] width 49 height 15
click at [941, 327] on figure at bounding box center [939, 334] width 31 height 31
click at [1239, 54] on icon "Close" at bounding box center [1242, 54] width 14 height 9
type textarea "x"
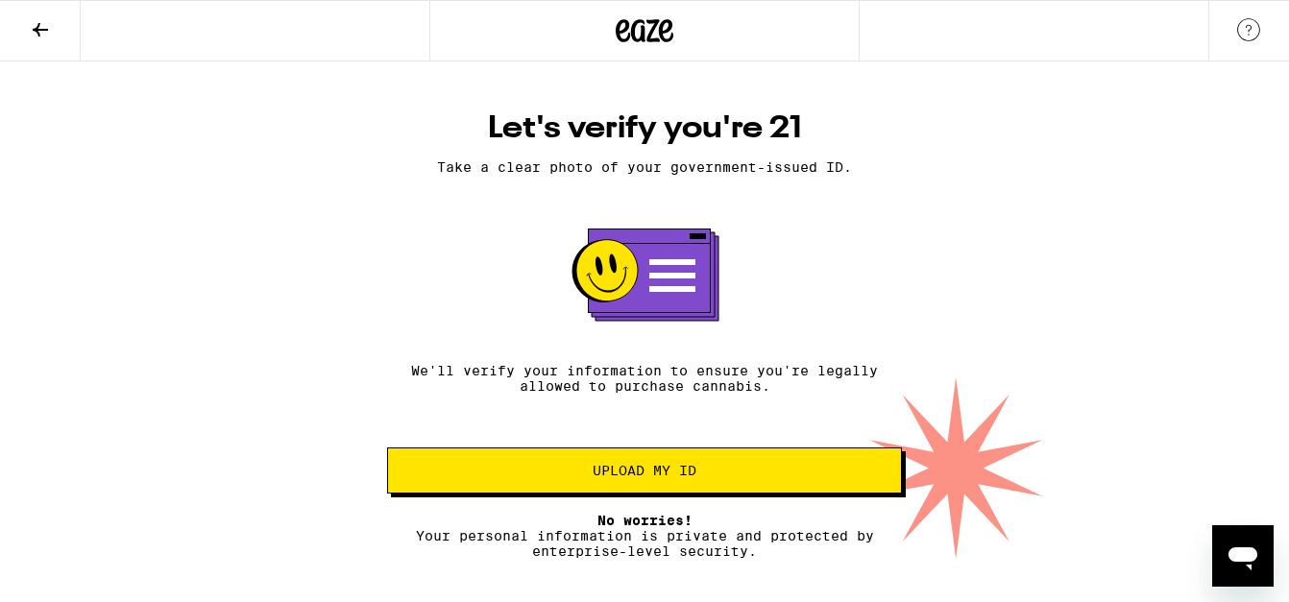
click at [734, 472] on span "Upload my ID" at bounding box center [644, 470] width 482 height 13
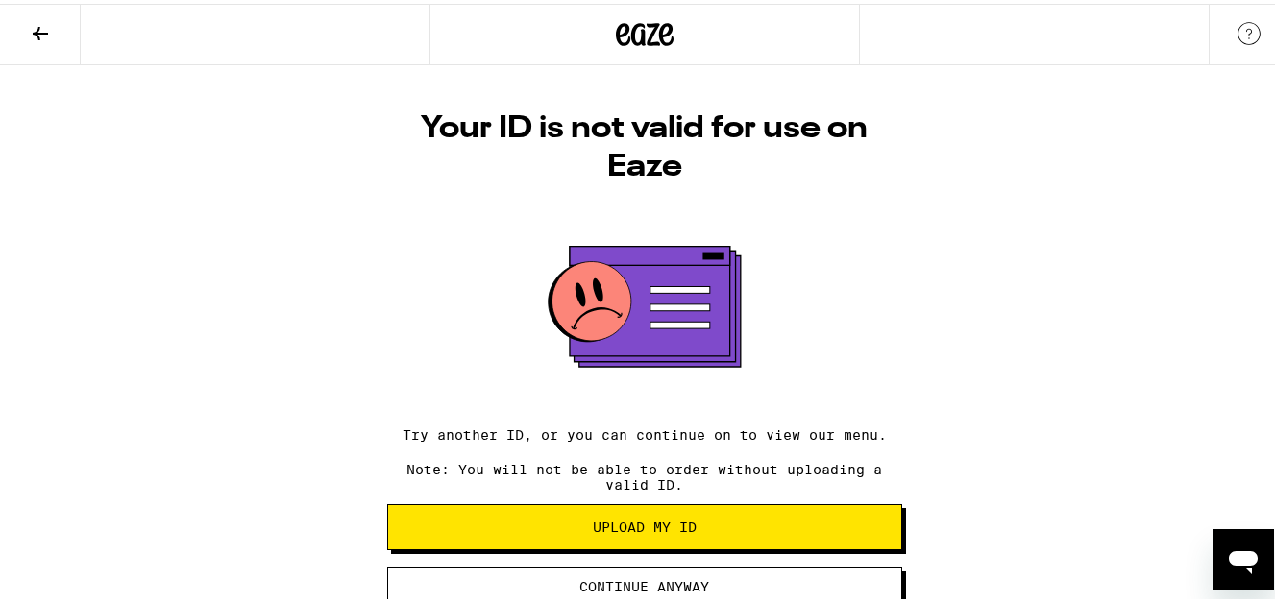
scroll to position [10, 0]
click at [762, 502] on button "Upload my ID" at bounding box center [644, 523] width 515 height 46
click at [683, 580] on span "Continue anyway" at bounding box center [645, 582] width 130 height 13
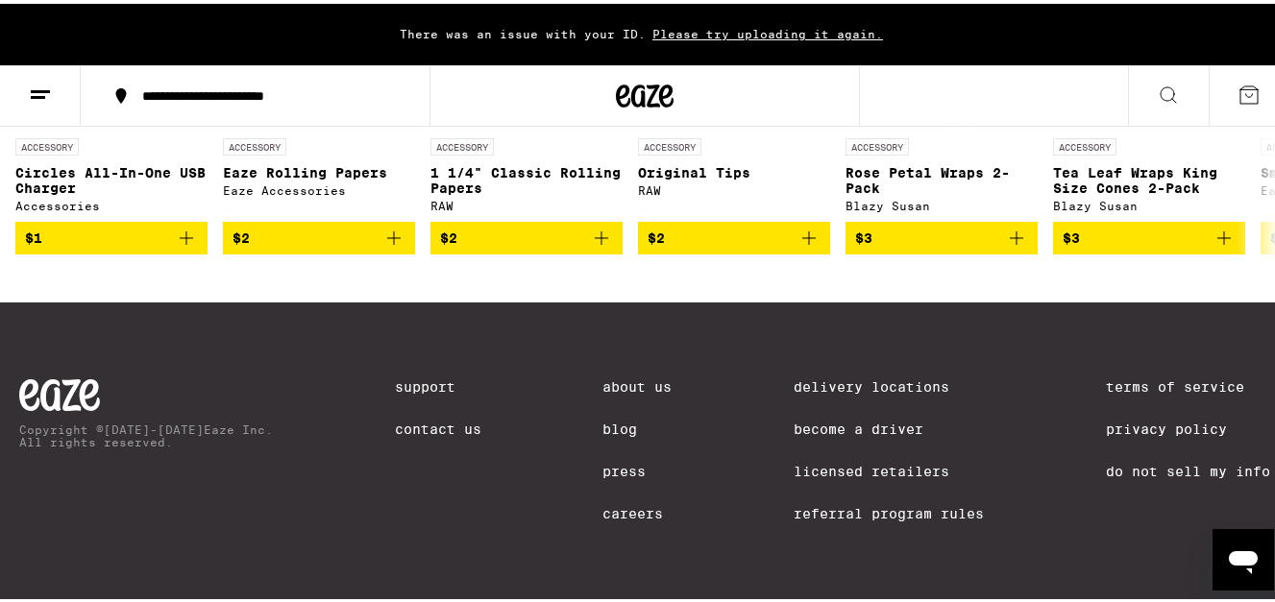
scroll to position [8081, 0]
click at [434, 428] on link "Contact Us" at bounding box center [438, 425] width 86 height 15
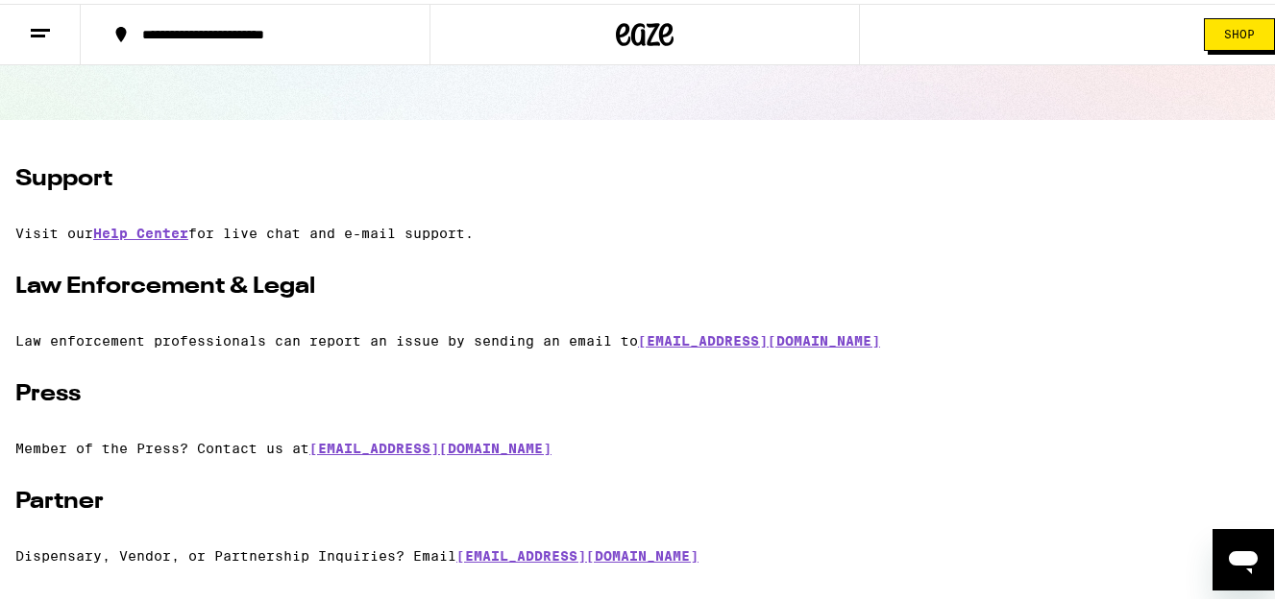
scroll to position [231, 0]
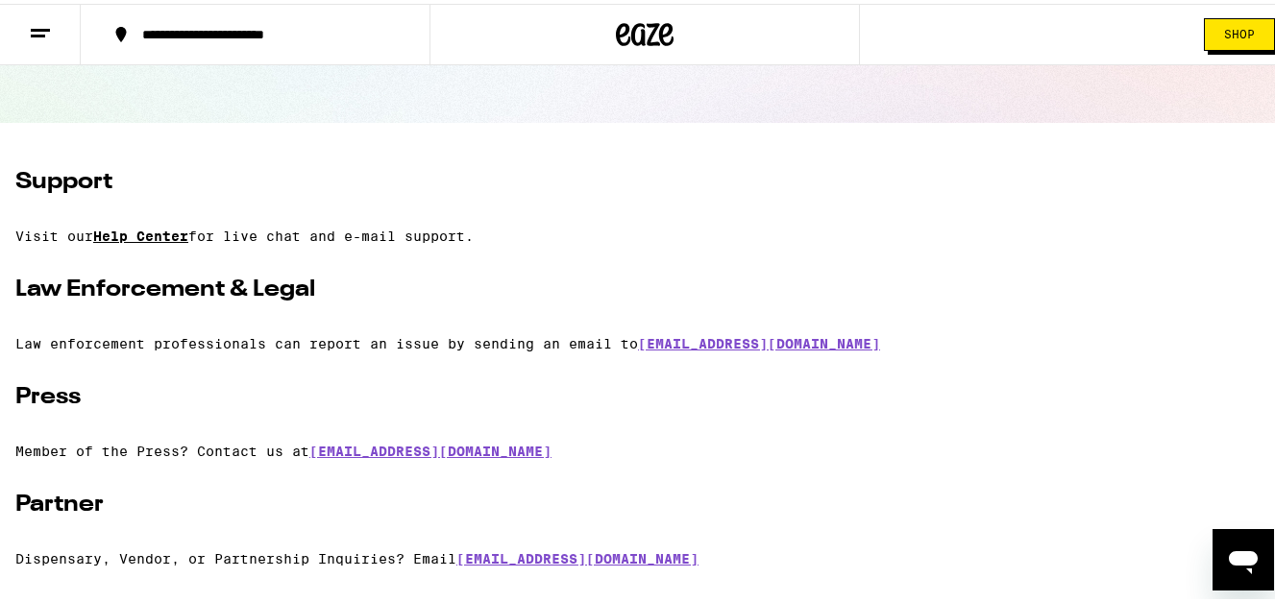
click at [176, 236] on link "Help Center" at bounding box center [140, 232] width 95 height 15
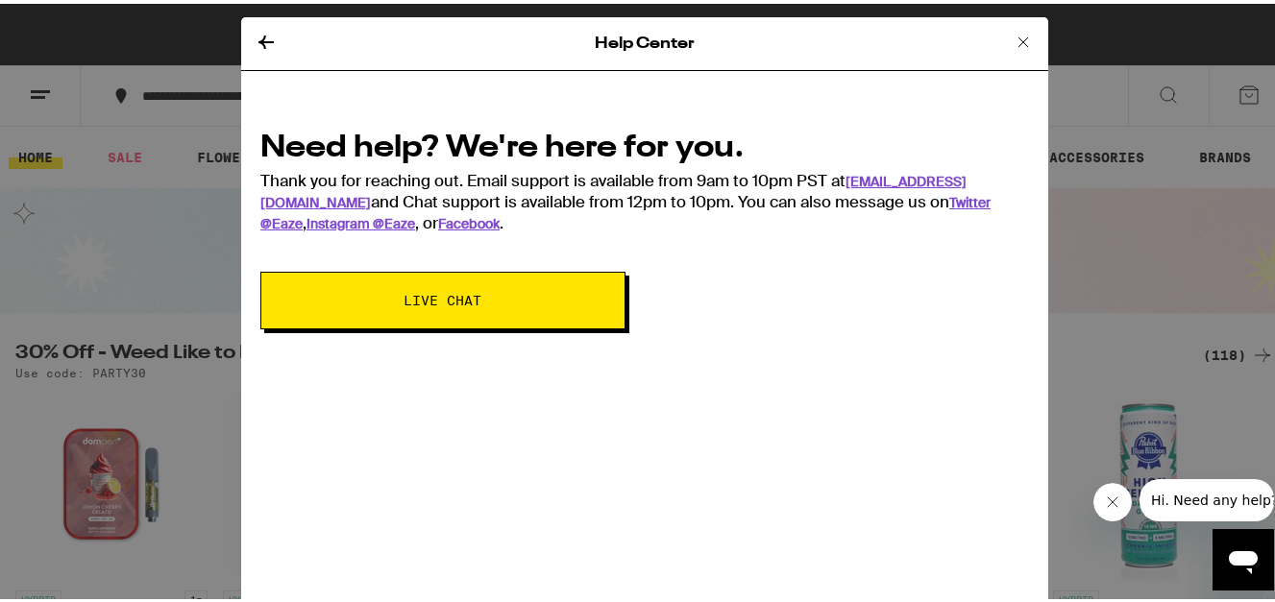
click at [1018, 35] on icon at bounding box center [1023, 39] width 10 height 10
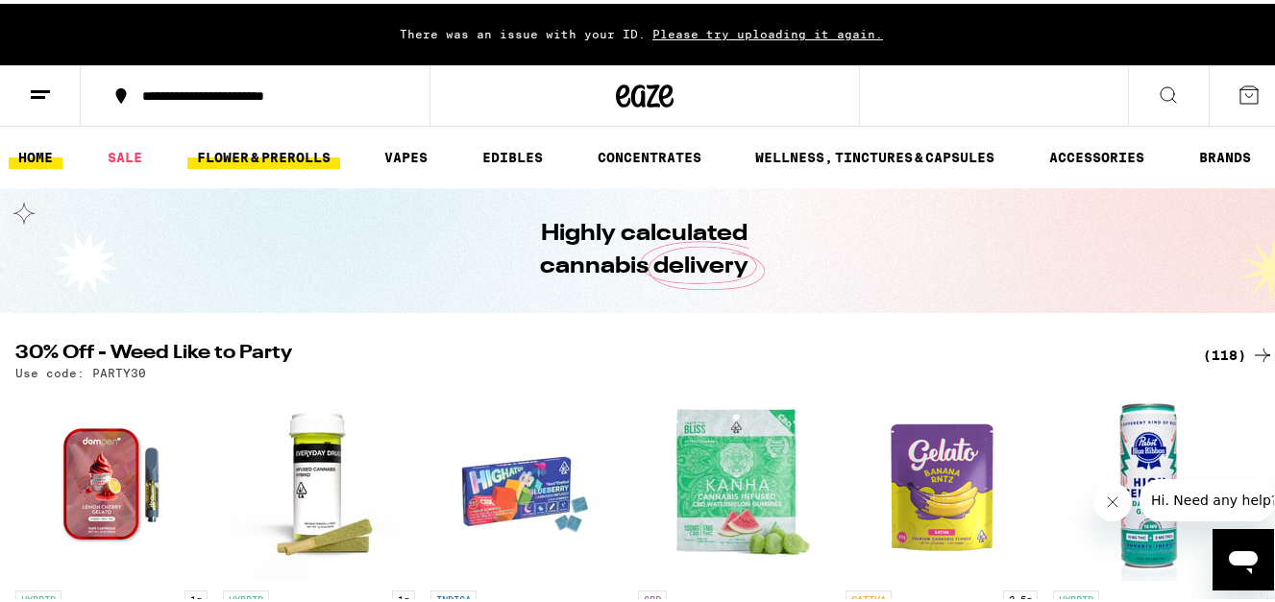
click at [312, 150] on link "FLOWER & PREROLLS" at bounding box center [263, 153] width 153 height 23
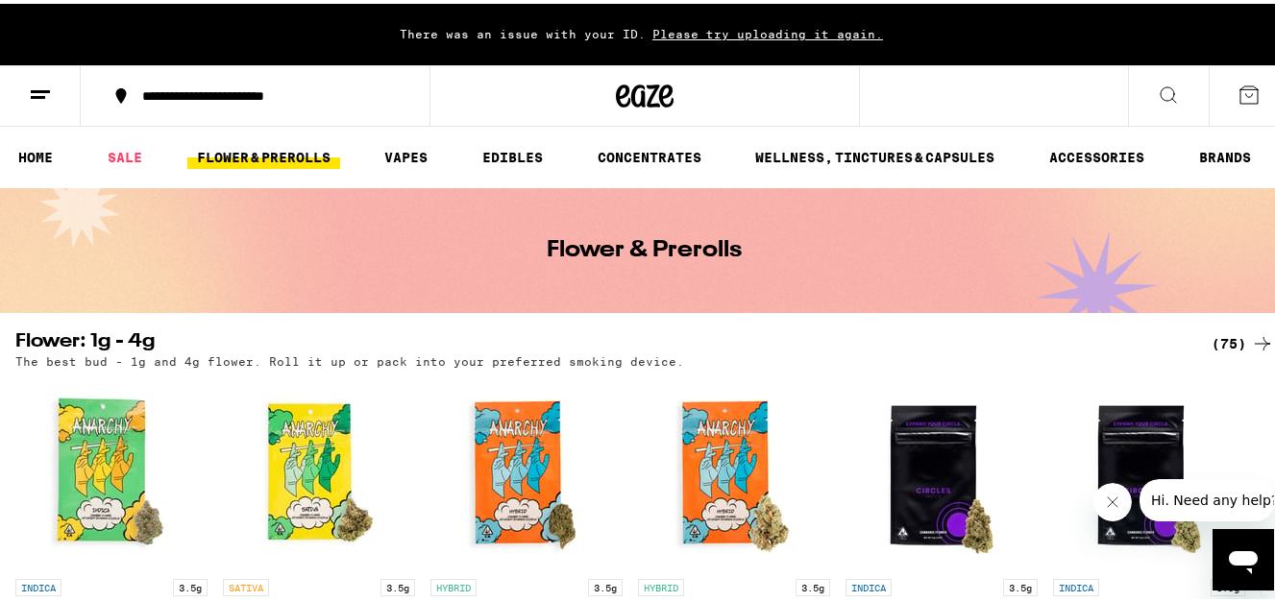
click at [1245, 556] on icon "Open messaging window" at bounding box center [1242, 561] width 29 height 23
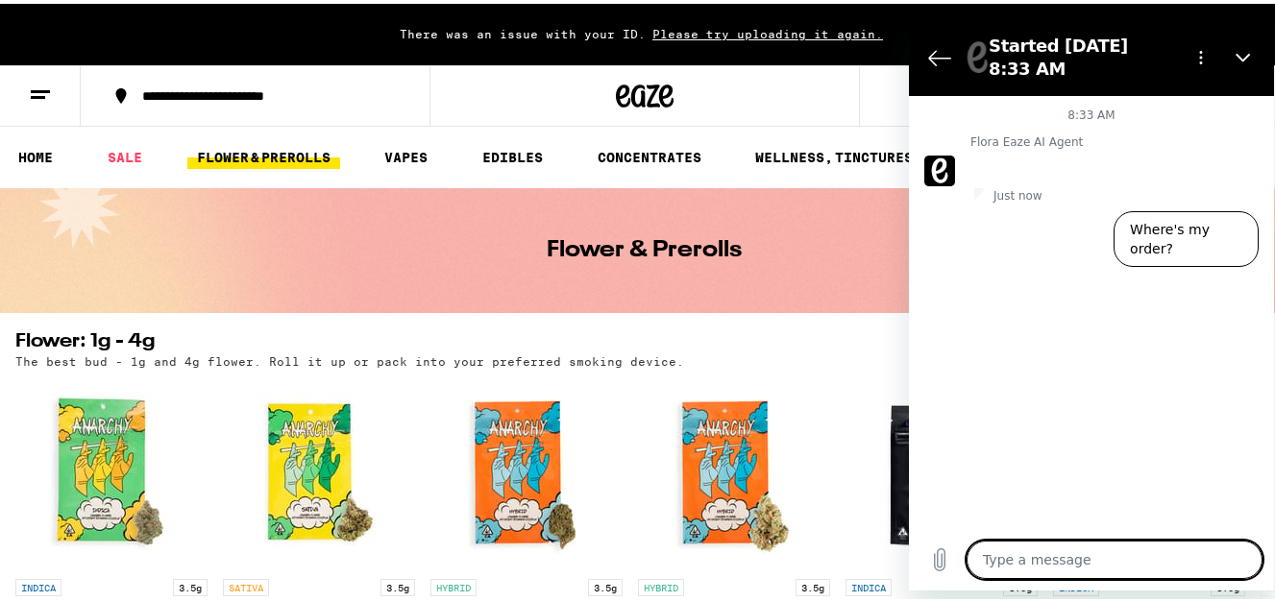
click at [1183, 555] on textarea at bounding box center [1114, 559] width 296 height 38
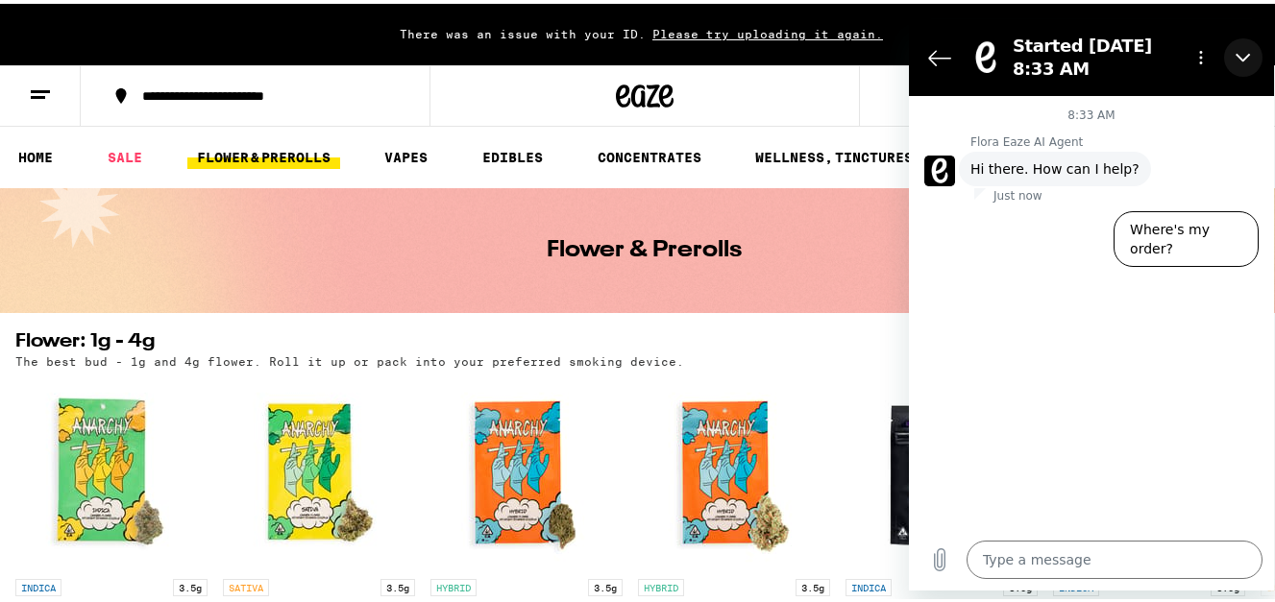
click at [1243, 55] on icon "Close" at bounding box center [1242, 56] width 15 height 15
type textarea "x"
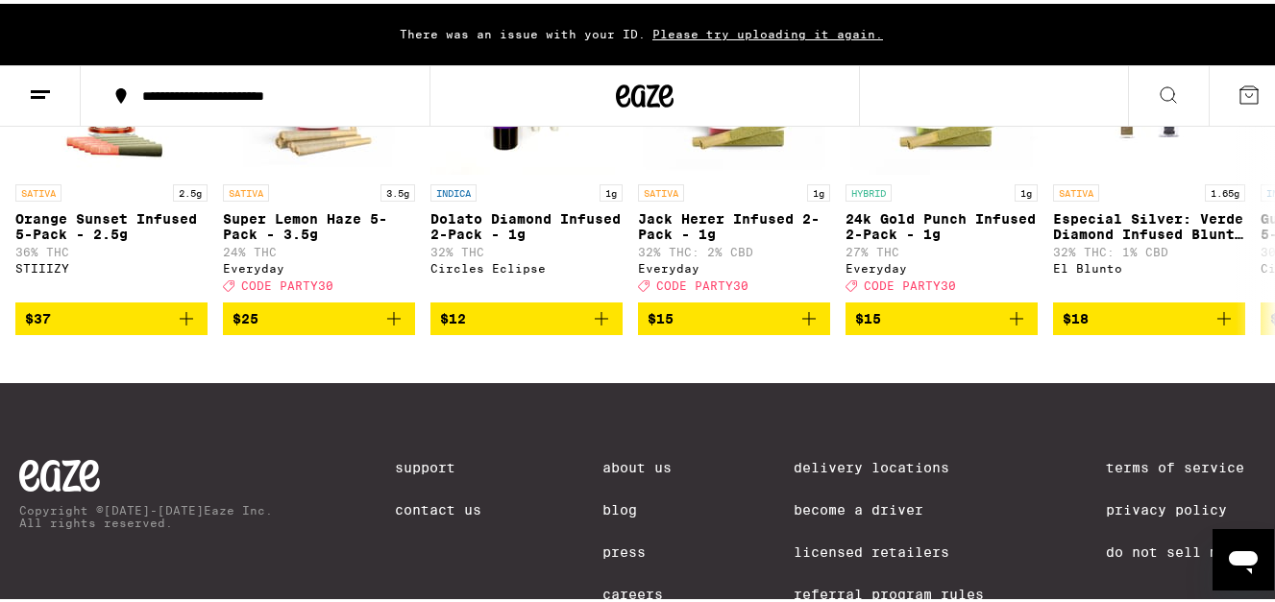
scroll to position [1690, 0]
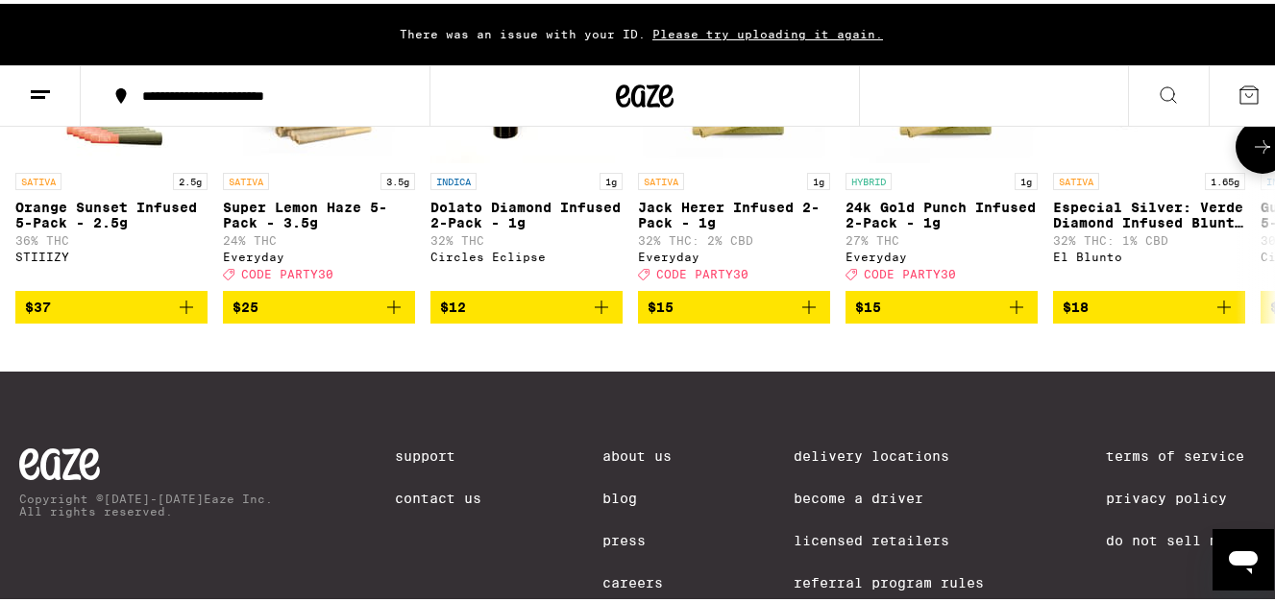
click at [1261, 170] on button at bounding box center [1262, 143] width 54 height 54
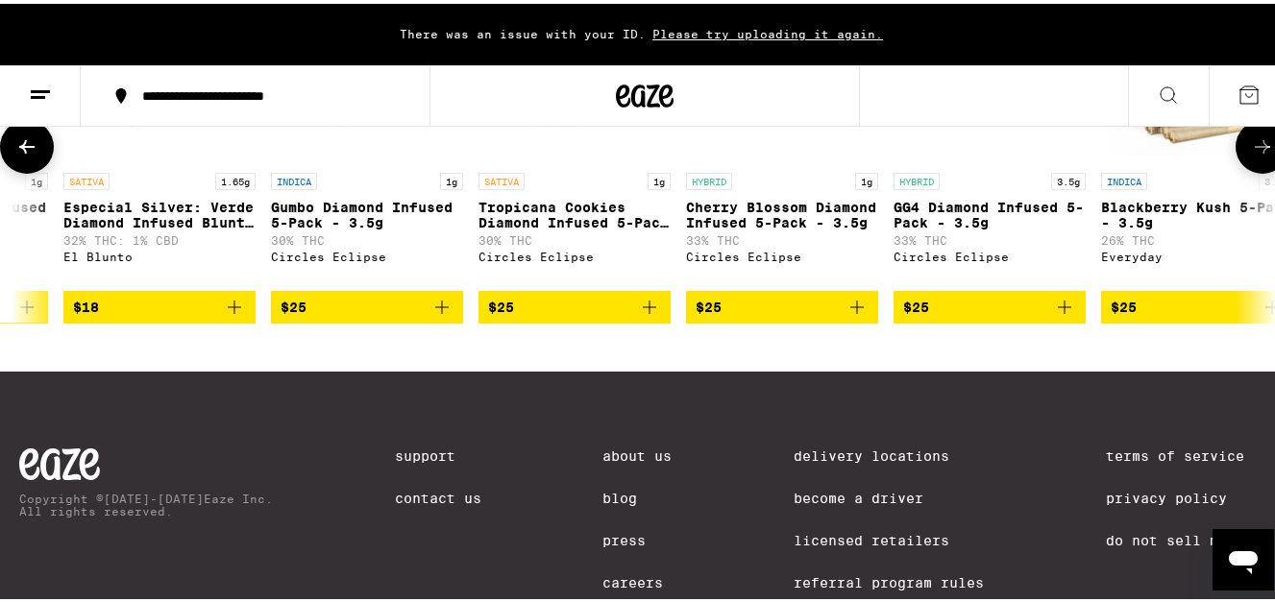
scroll to position [0, 1034]
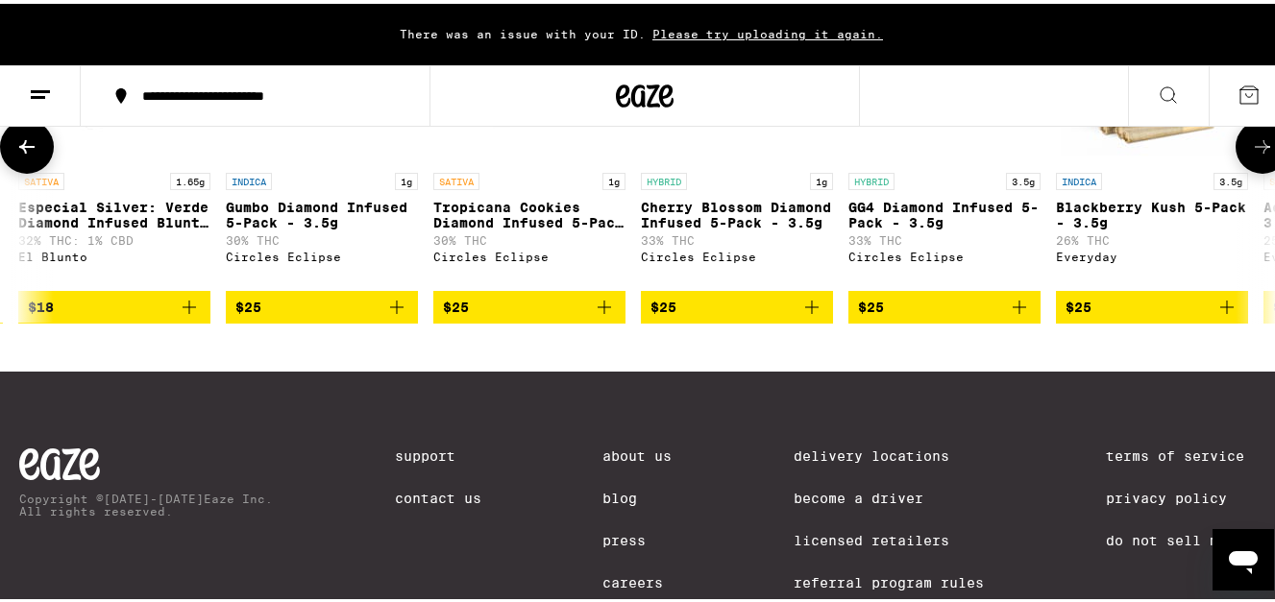
click at [1261, 170] on button at bounding box center [1262, 143] width 54 height 54
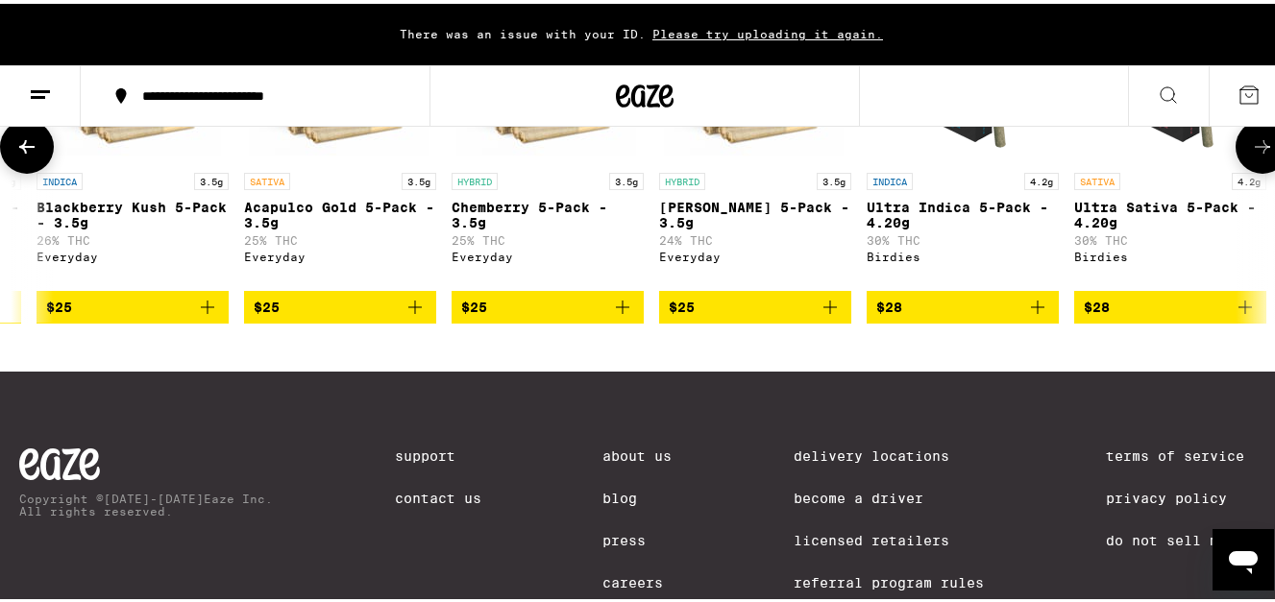
scroll to position [0, 2069]
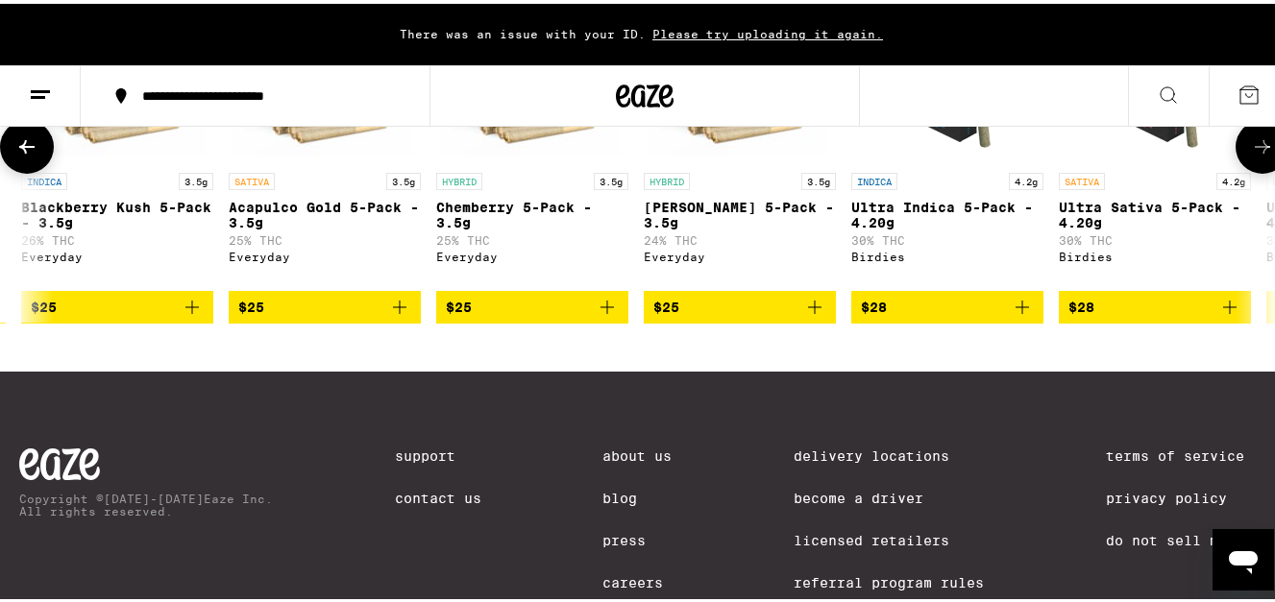
click at [1261, 170] on button at bounding box center [1262, 143] width 54 height 54
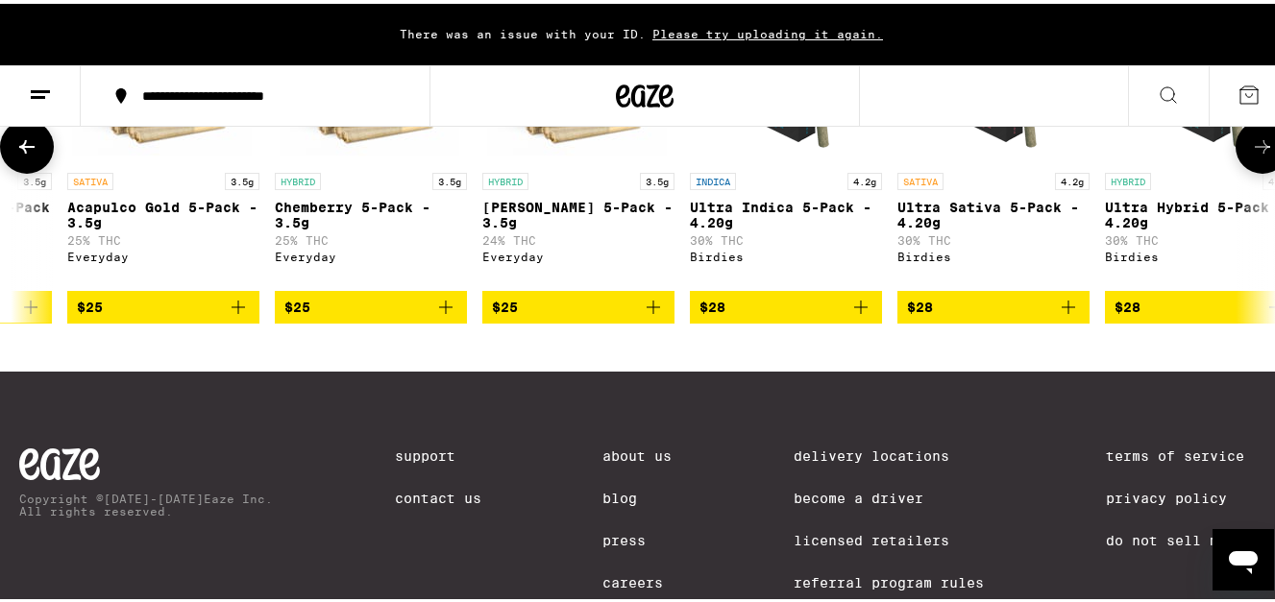
click at [1261, 170] on button at bounding box center [1262, 143] width 54 height 54
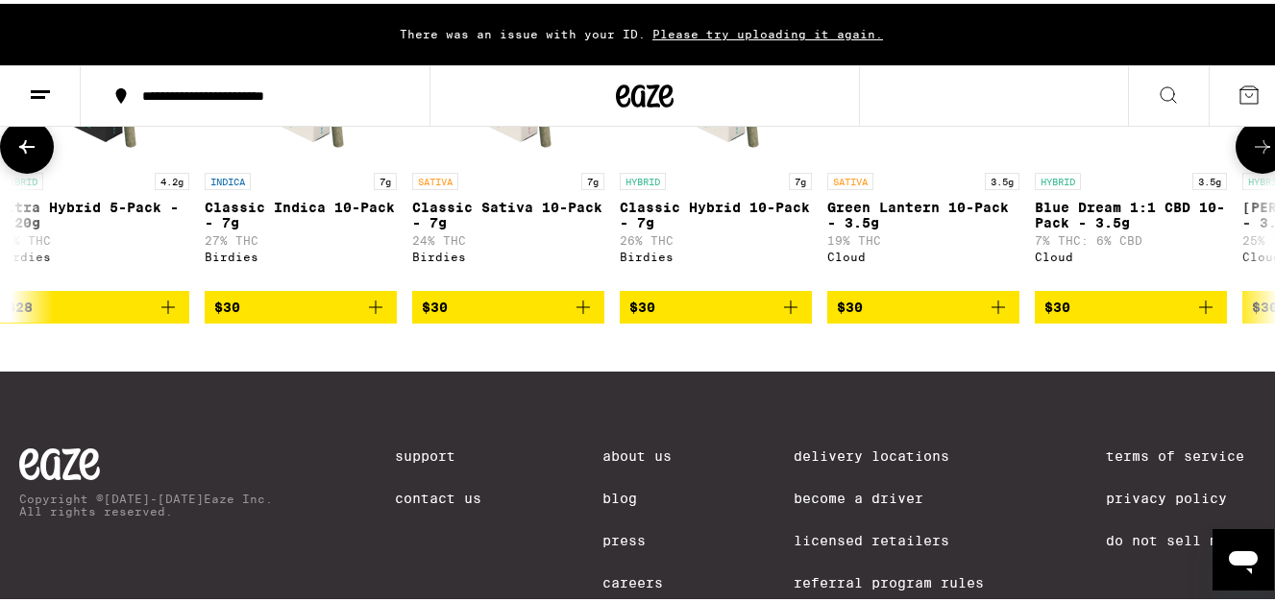
scroll to position [0, 3345]
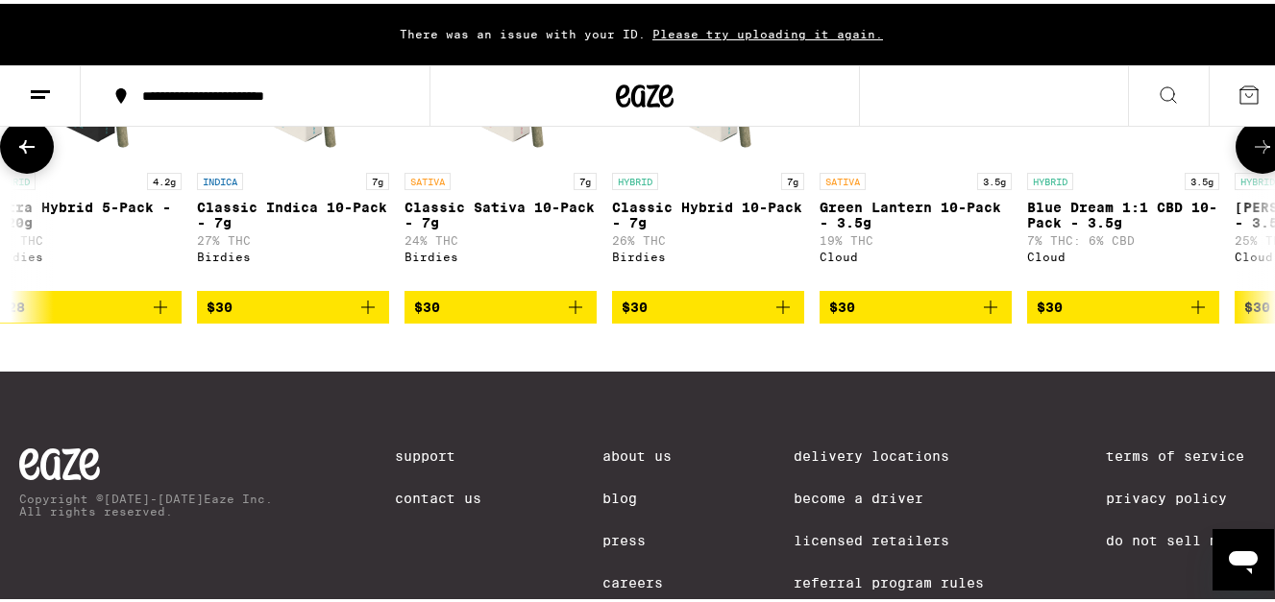
click at [1261, 170] on button at bounding box center [1262, 143] width 54 height 54
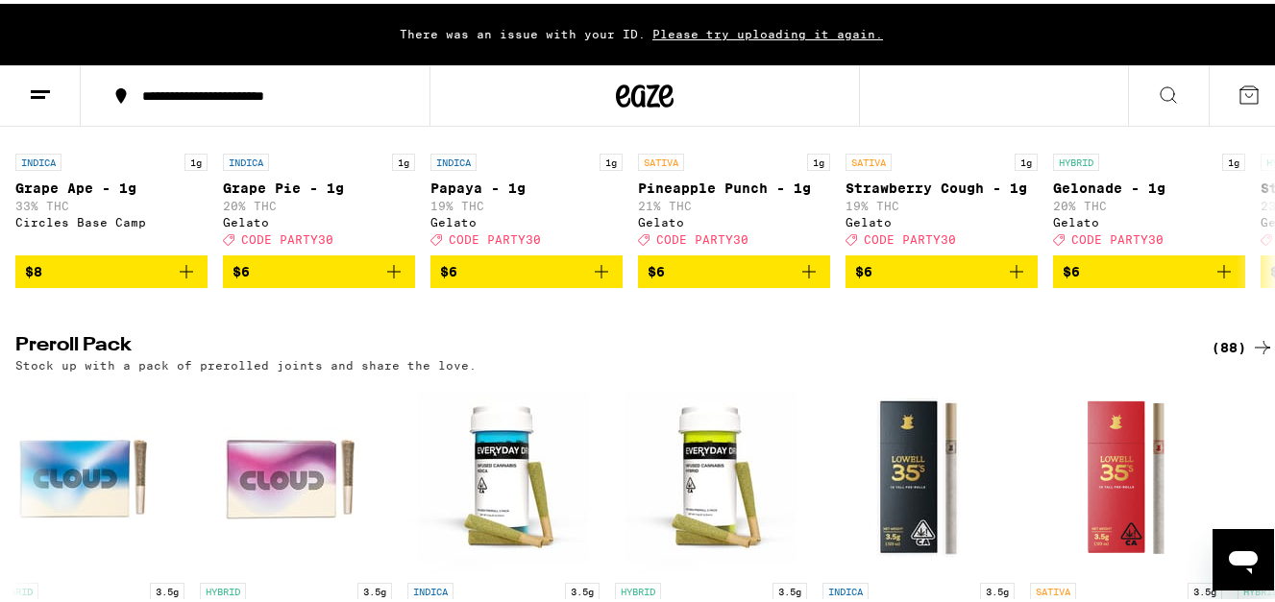
scroll to position [1242, 0]
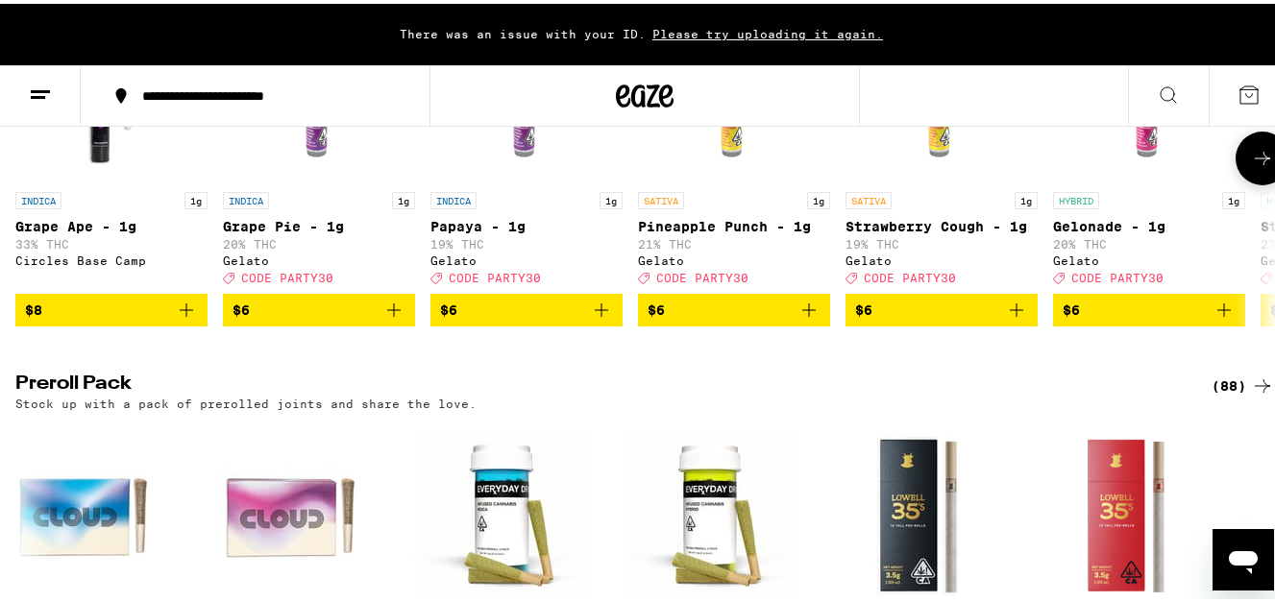
click at [1243, 175] on button at bounding box center [1262, 155] width 54 height 54
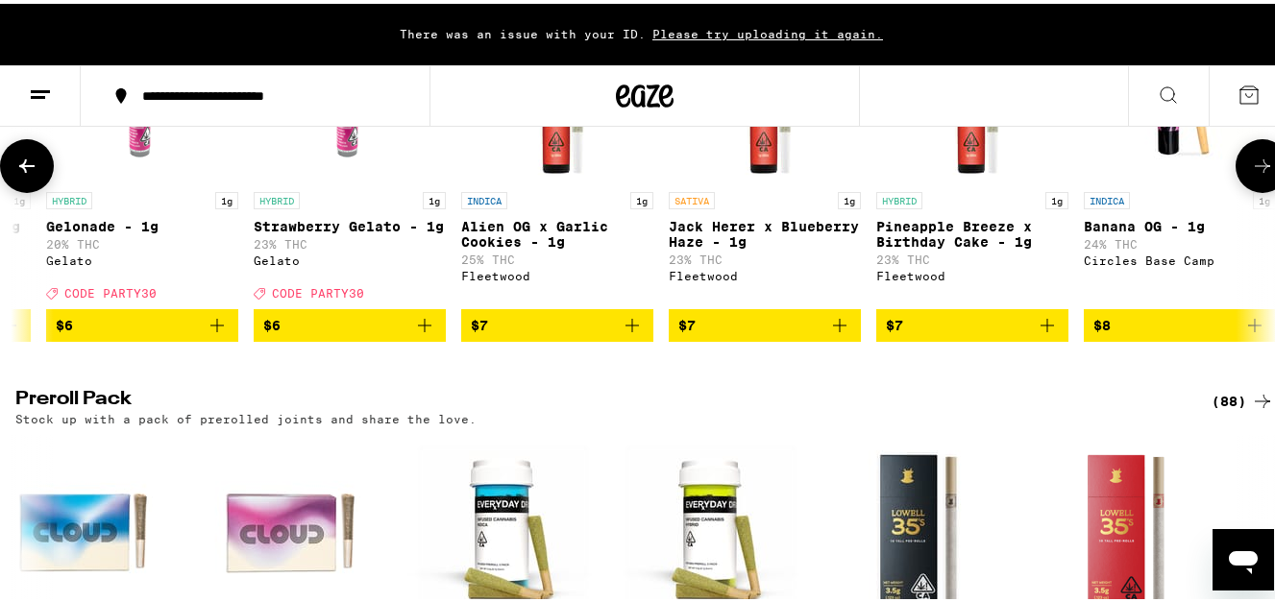
scroll to position [0, 1034]
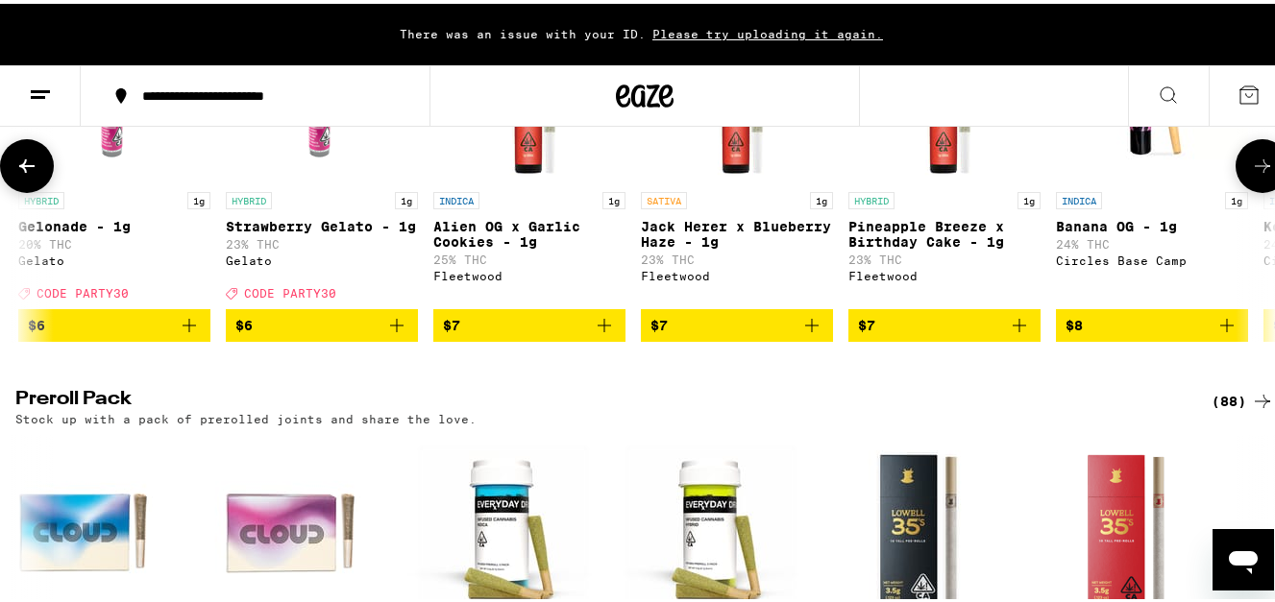
click at [1243, 175] on button at bounding box center [1262, 162] width 54 height 54
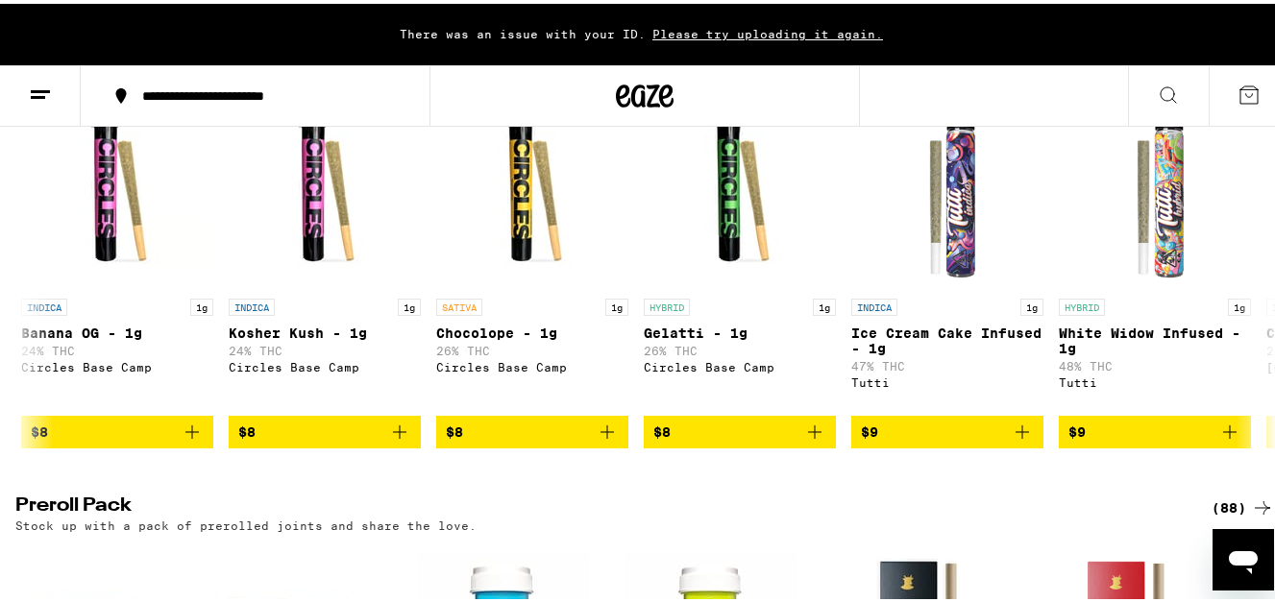
scroll to position [1127, 0]
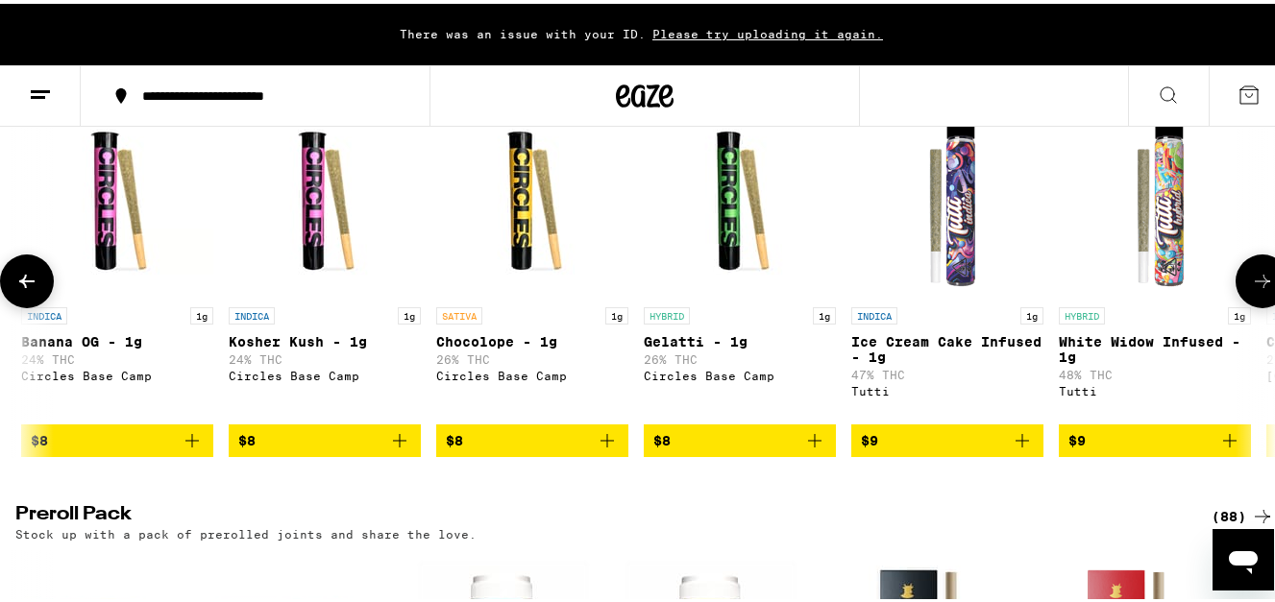
click at [1239, 301] on button at bounding box center [1262, 278] width 54 height 54
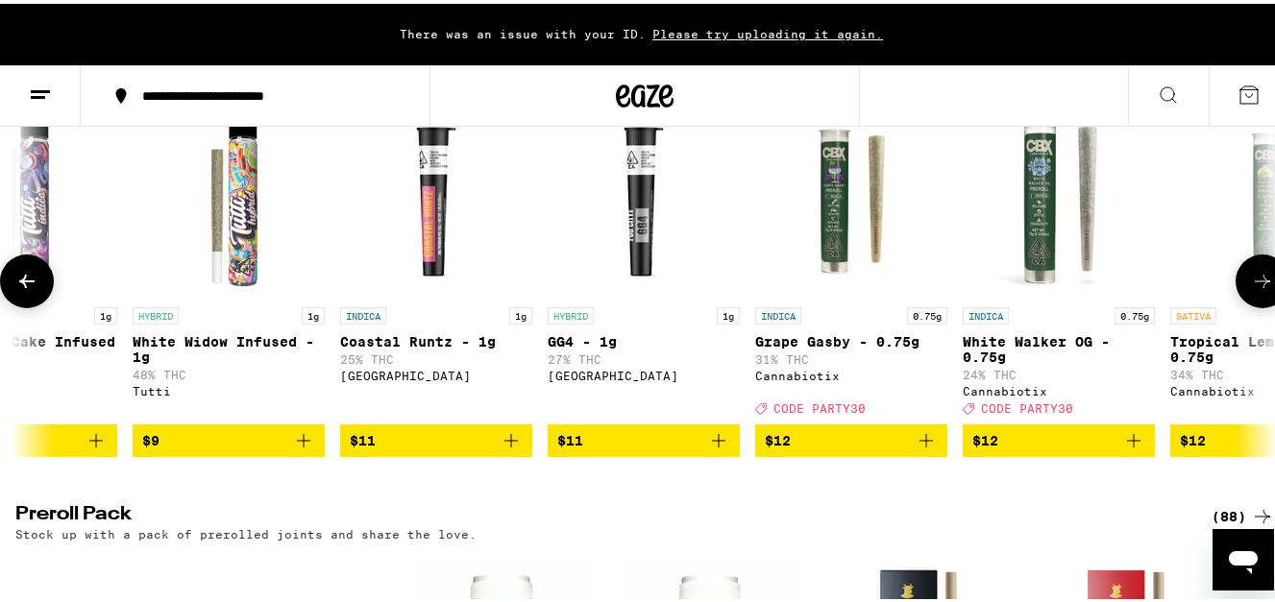
scroll to position [0, 3103]
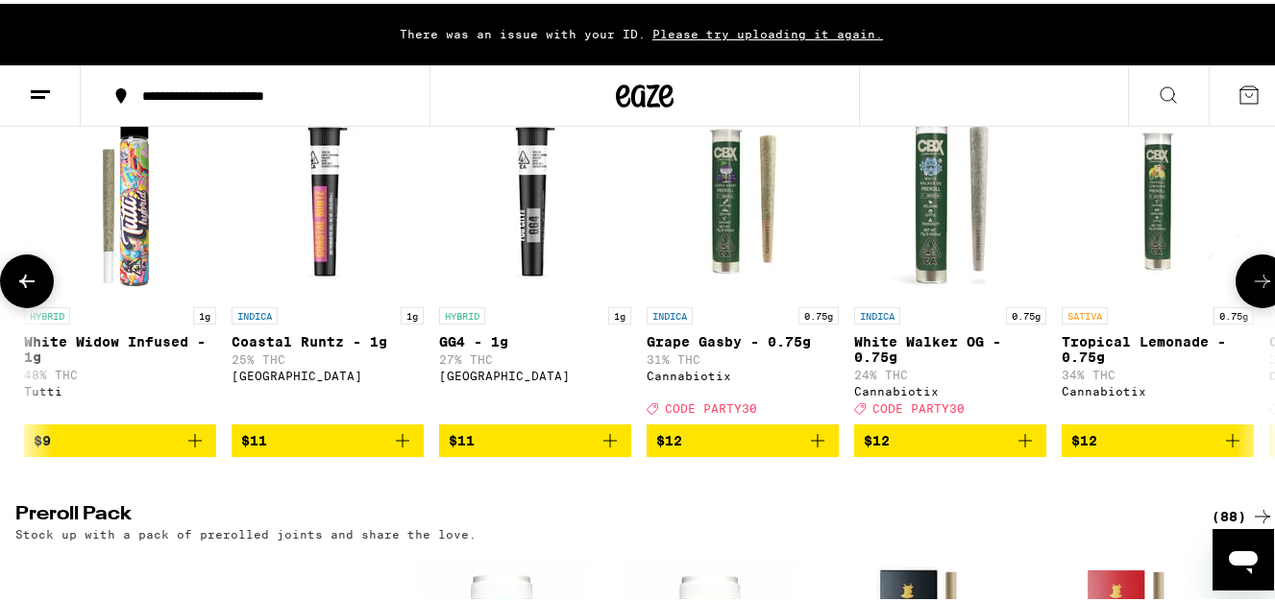
click at [1239, 301] on button at bounding box center [1262, 278] width 54 height 54
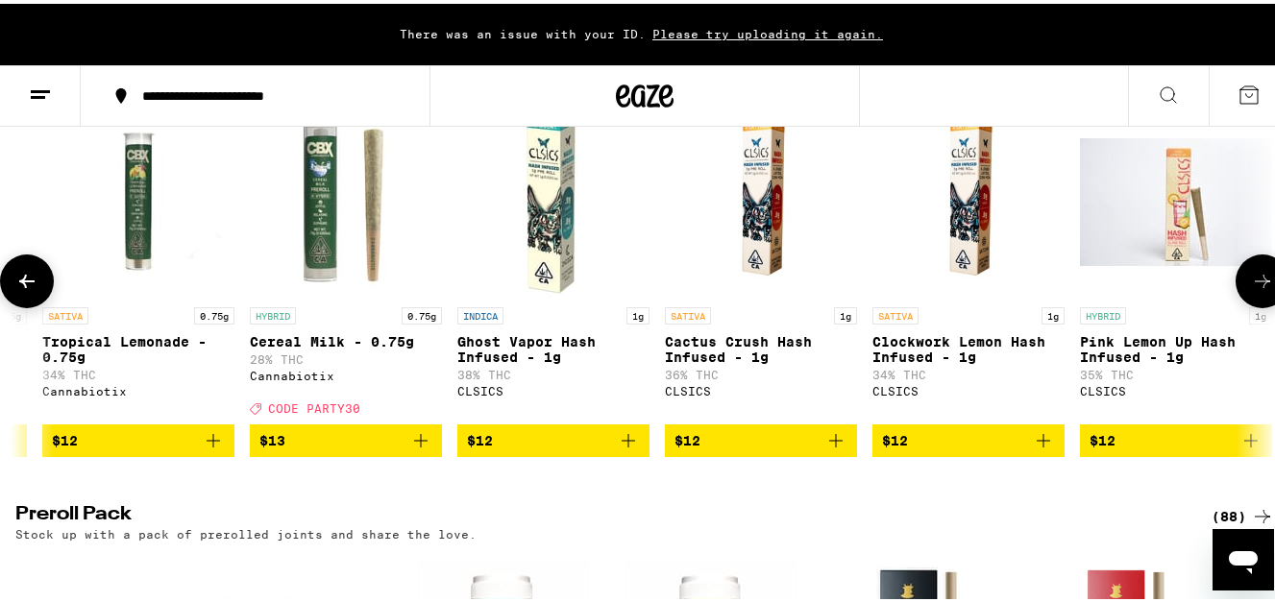
scroll to position [0, 4138]
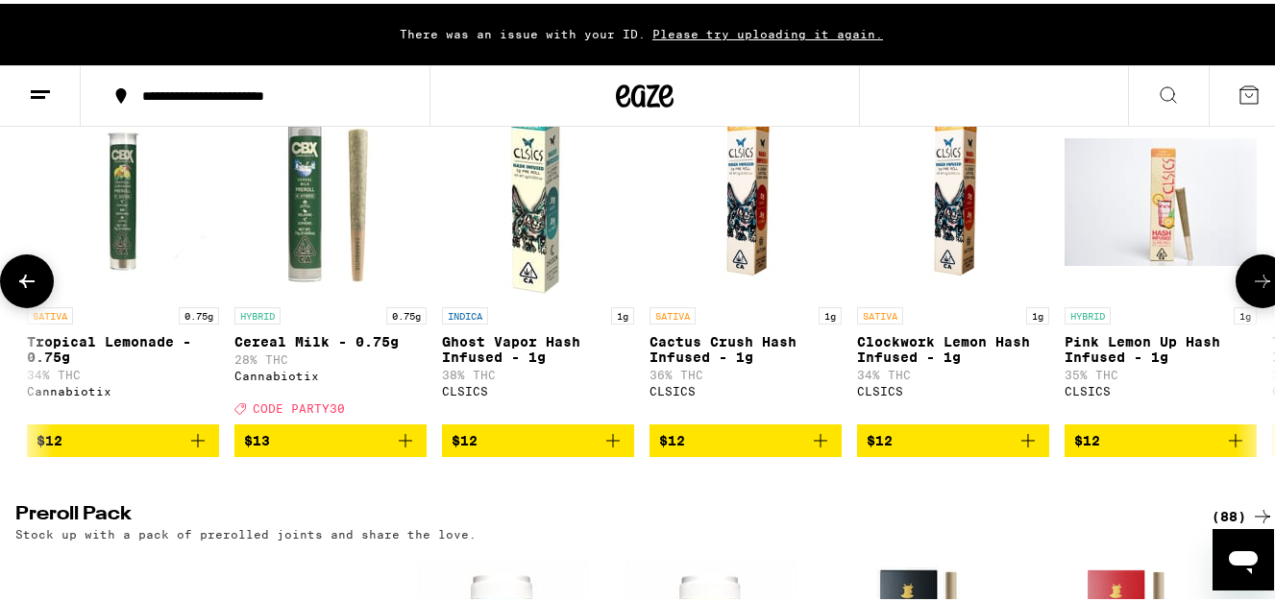
click at [1239, 301] on button at bounding box center [1262, 278] width 54 height 54
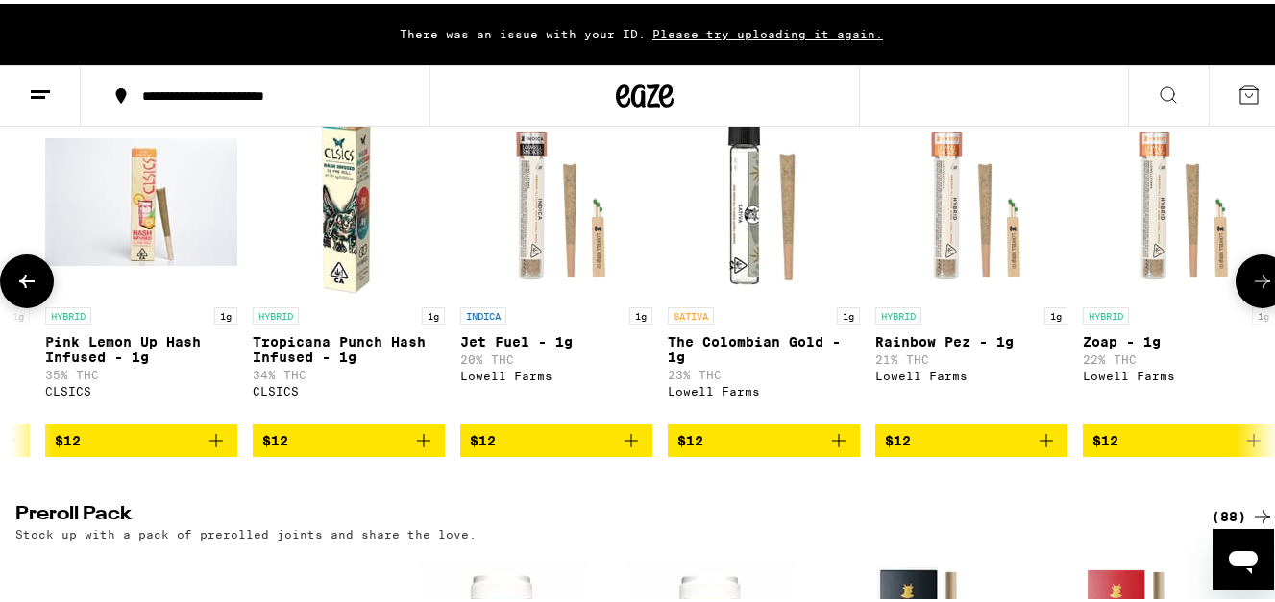
scroll to position [0, 5172]
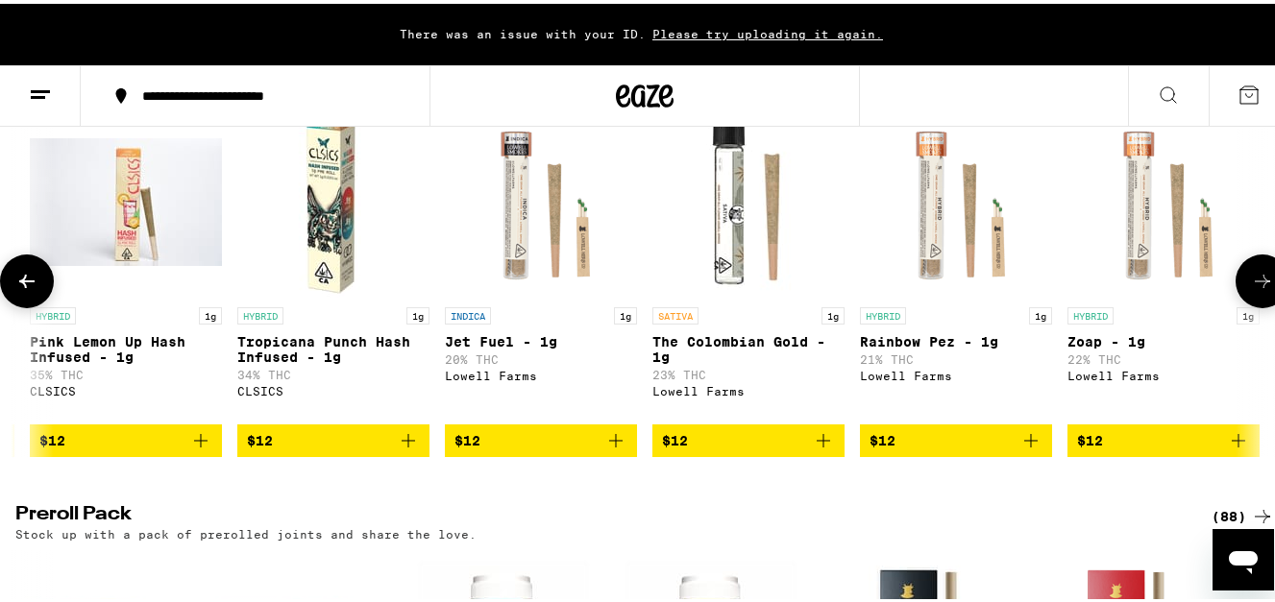
click at [1239, 301] on button at bounding box center [1262, 278] width 54 height 54
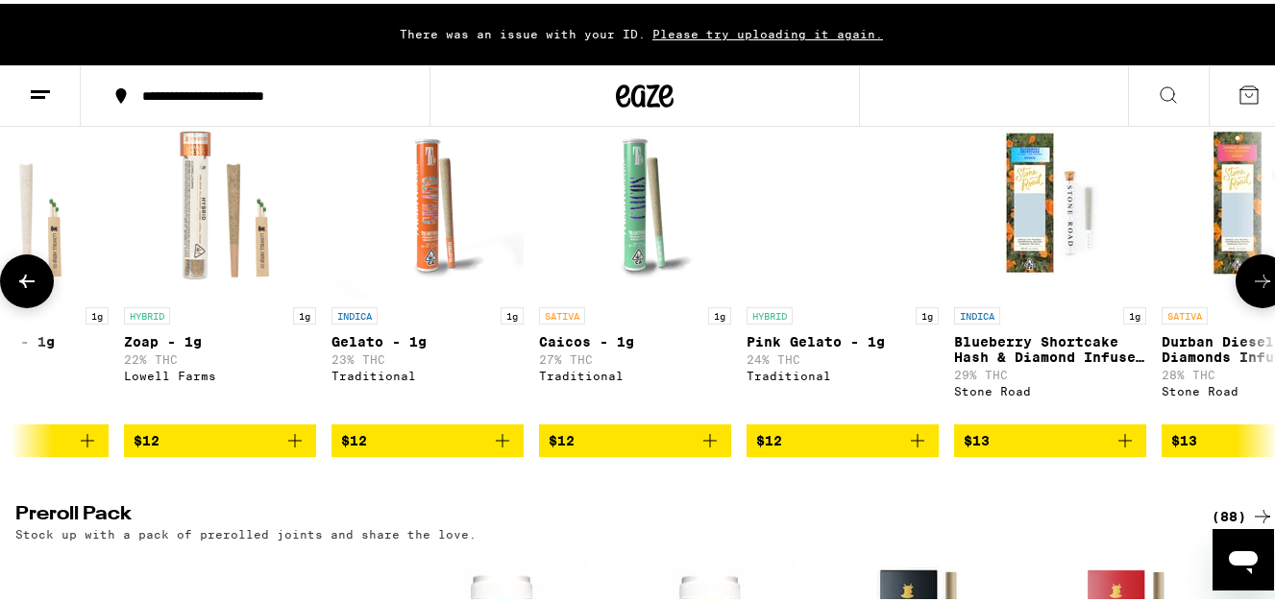
scroll to position [0, 6207]
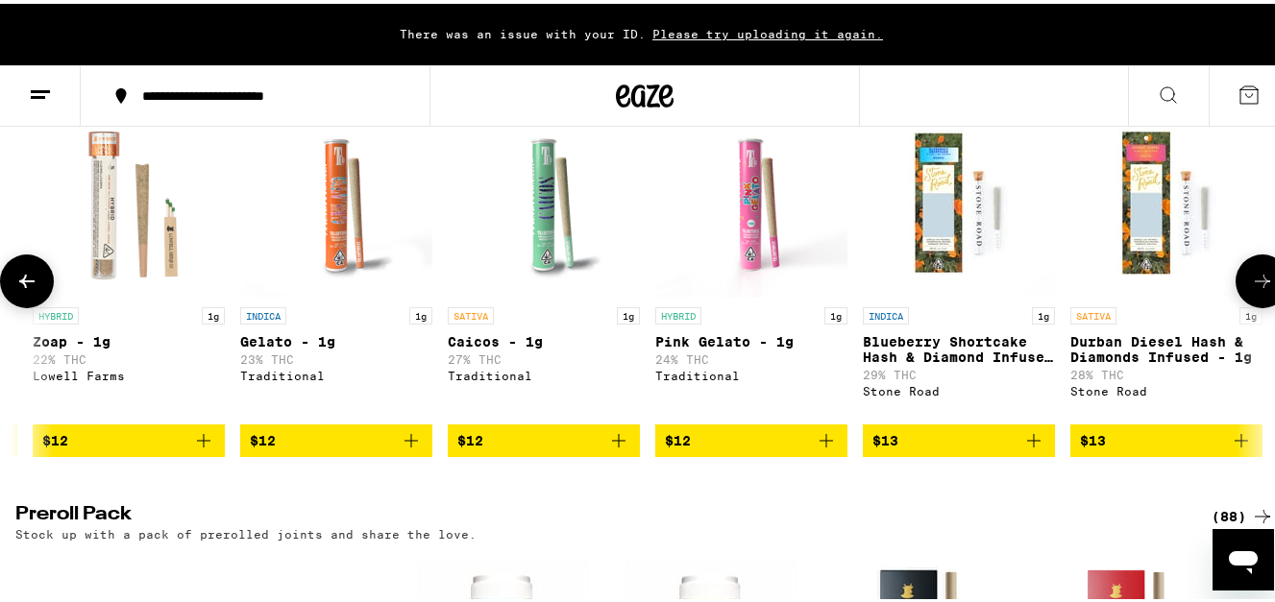
click at [1239, 301] on button at bounding box center [1262, 278] width 54 height 54
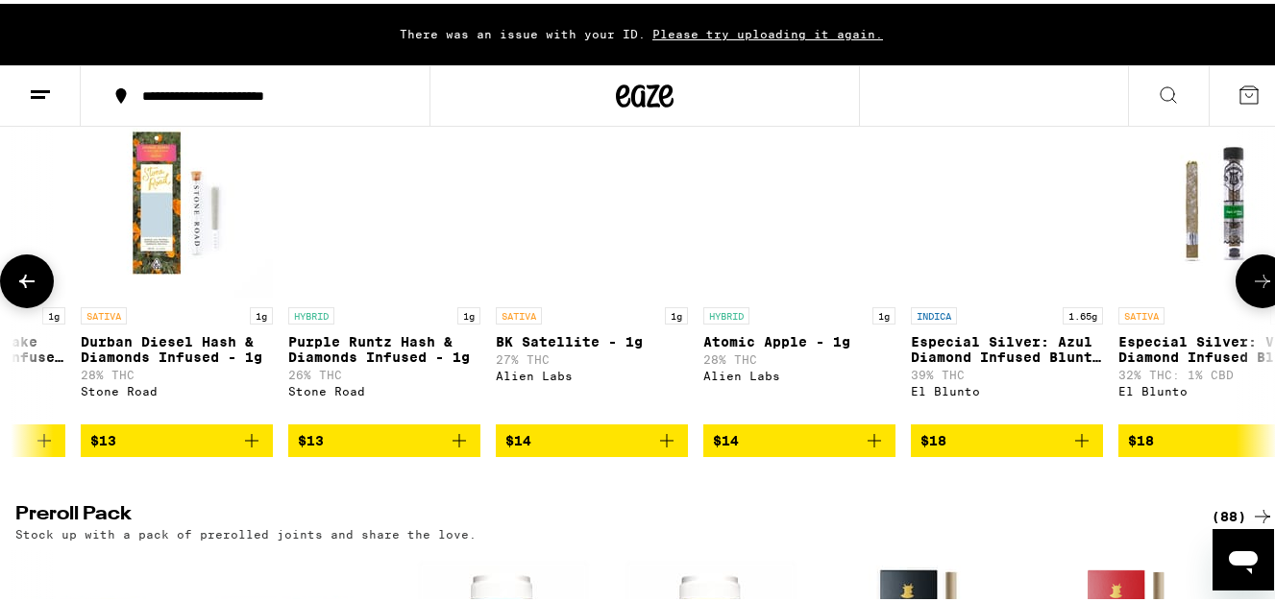
scroll to position [0, 7241]
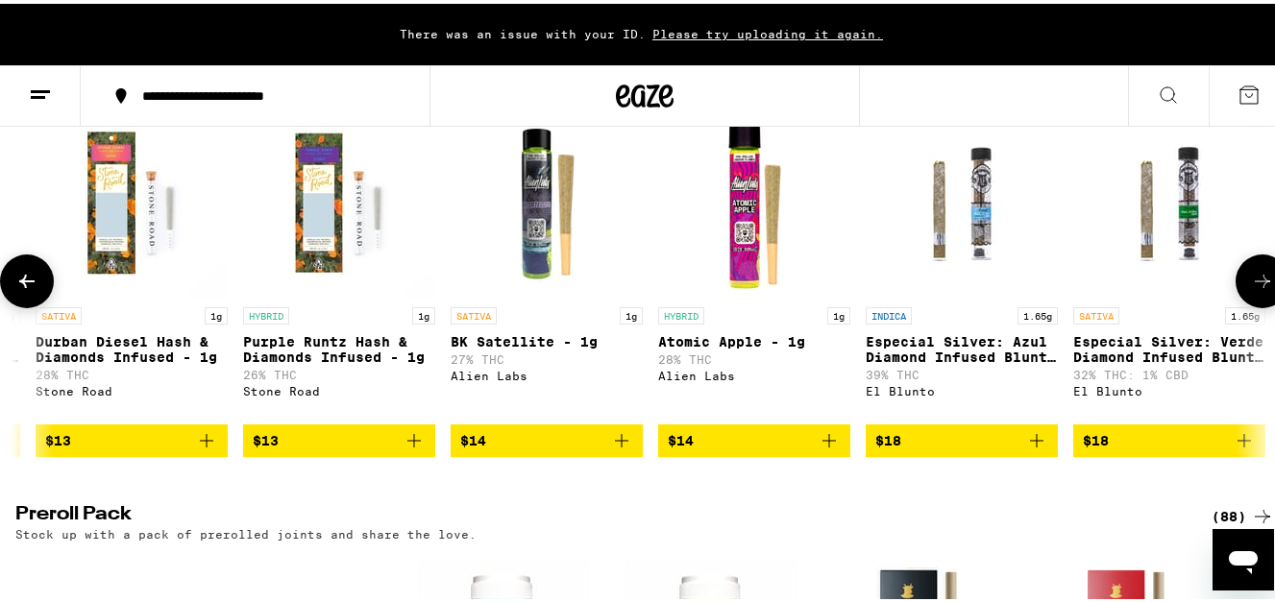
click at [1239, 301] on button at bounding box center [1262, 278] width 54 height 54
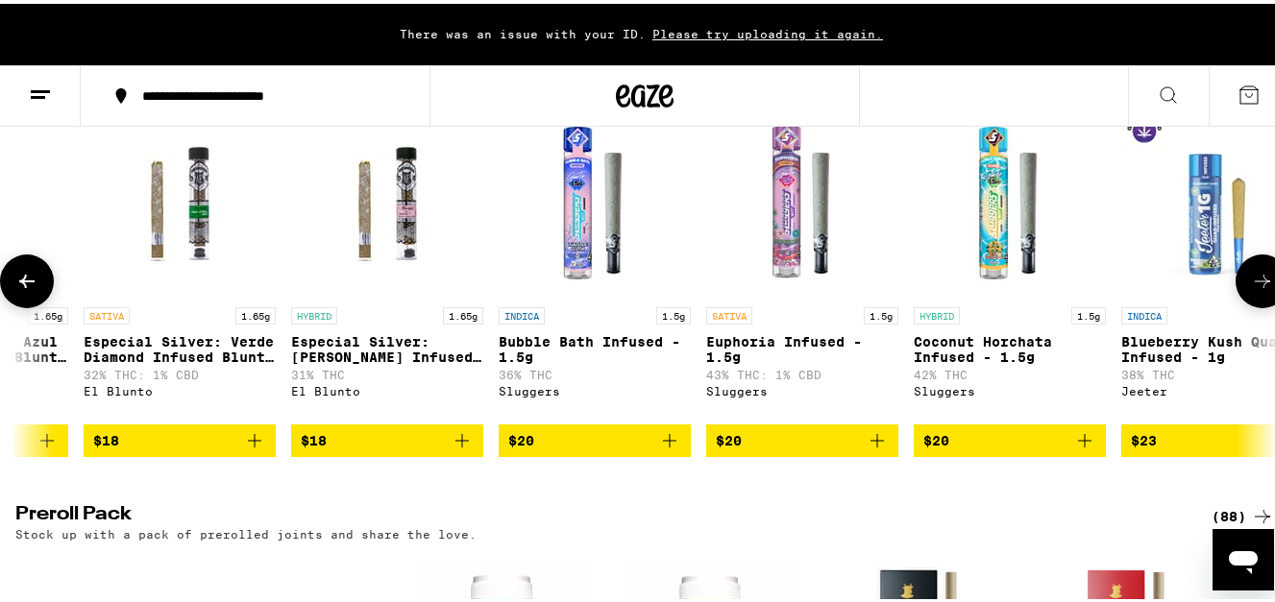
scroll to position [0, 8276]
